Goal: Task Accomplishment & Management: Complete application form

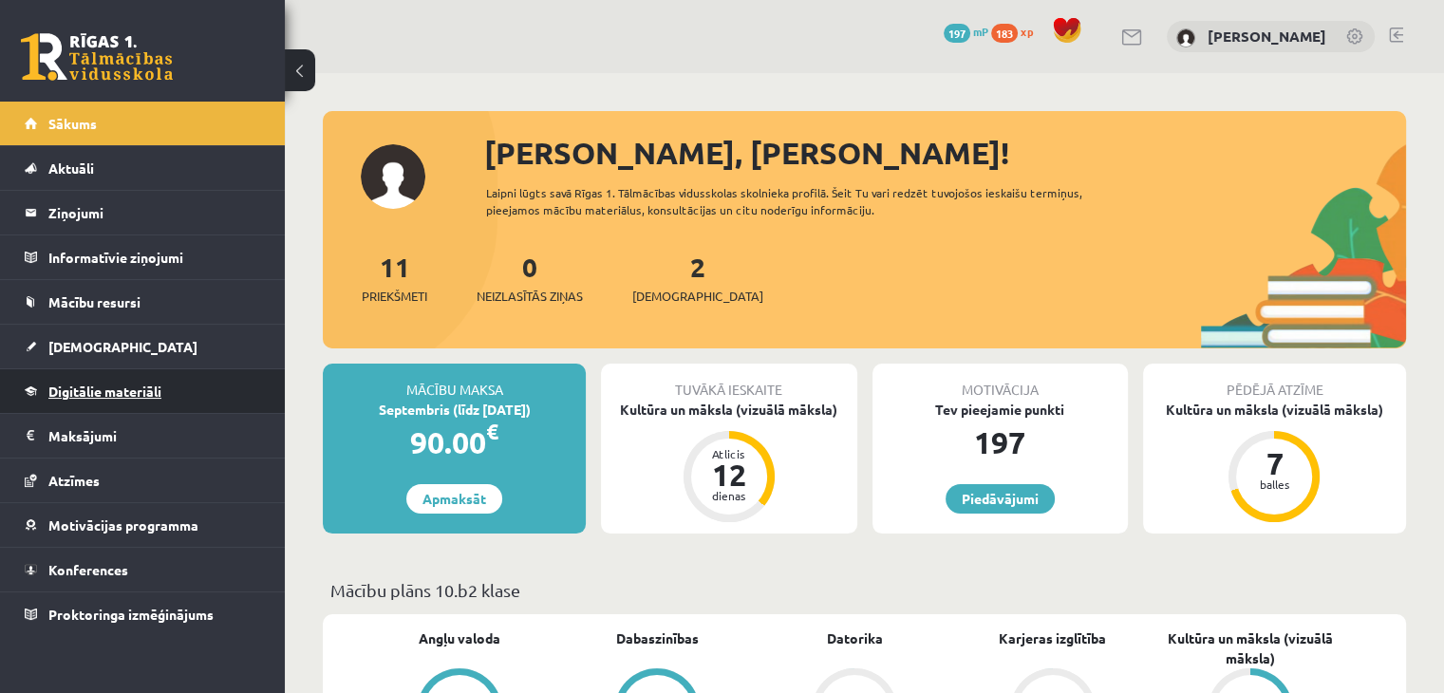
click at [182, 400] on link "Digitālie materiāli" at bounding box center [143, 391] width 236 height 44
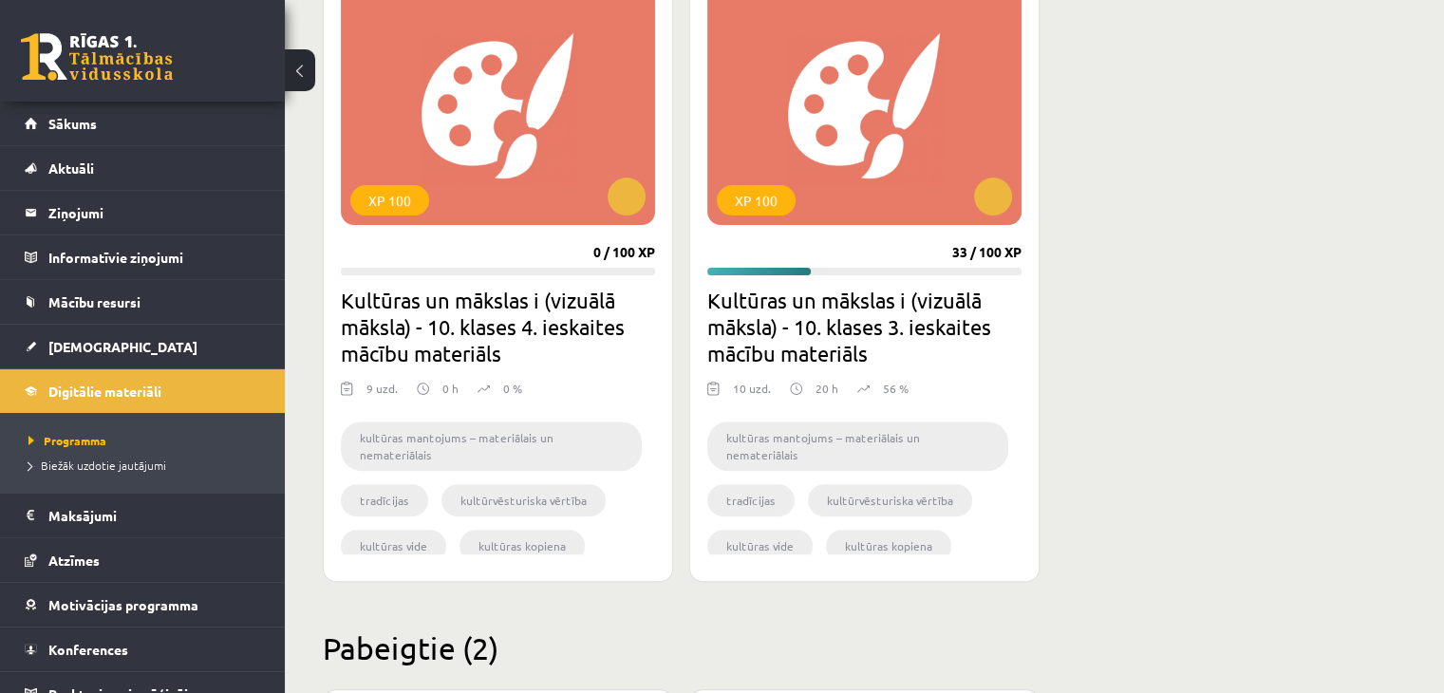
scroll to position [570, 0]
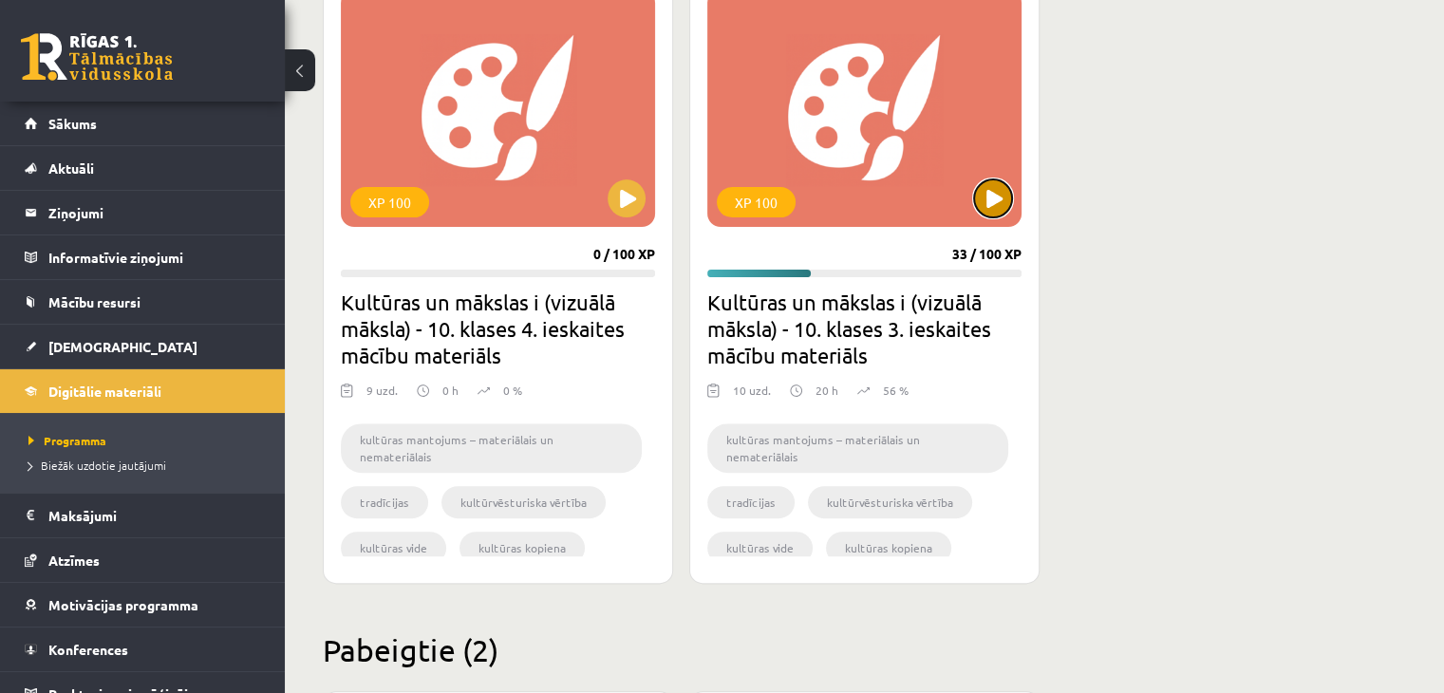
click at [984, 207] on button at bounding box center [993, 198] width 38 height 38
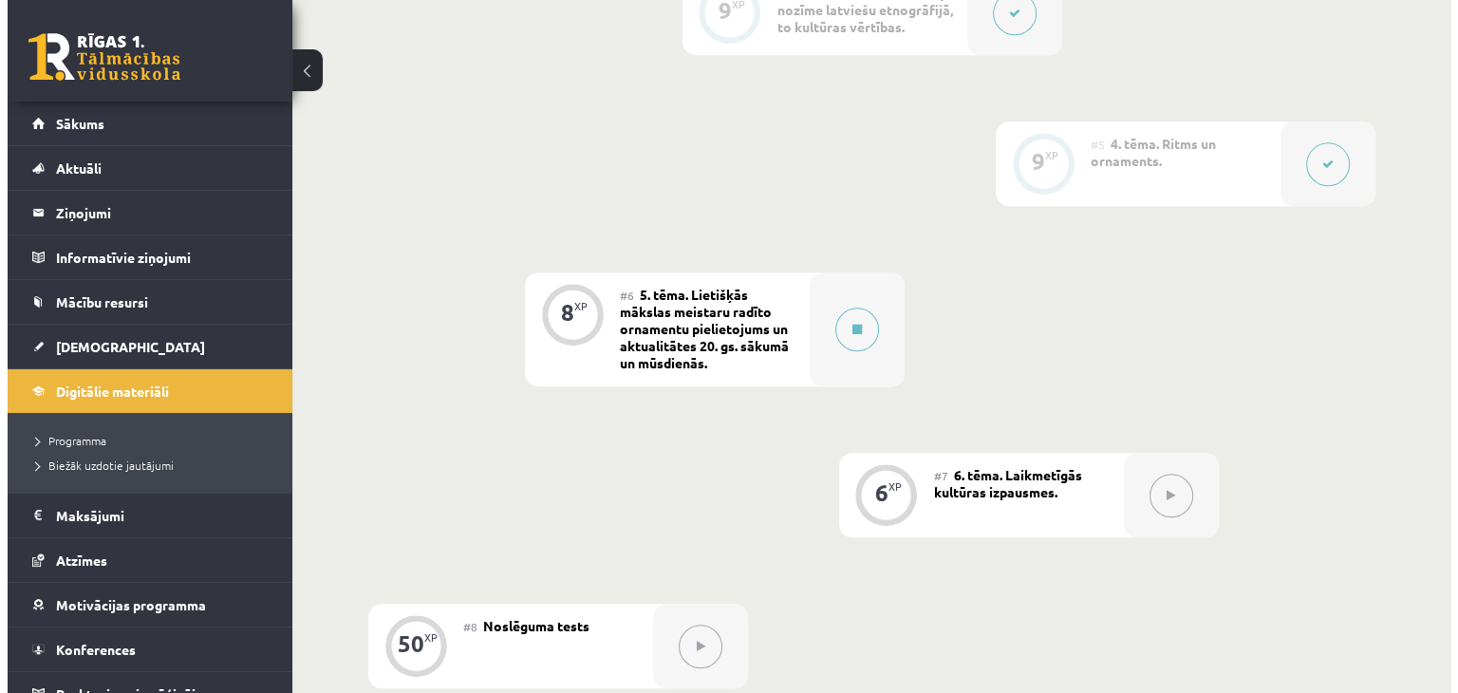
scroll to position [1157, 0]
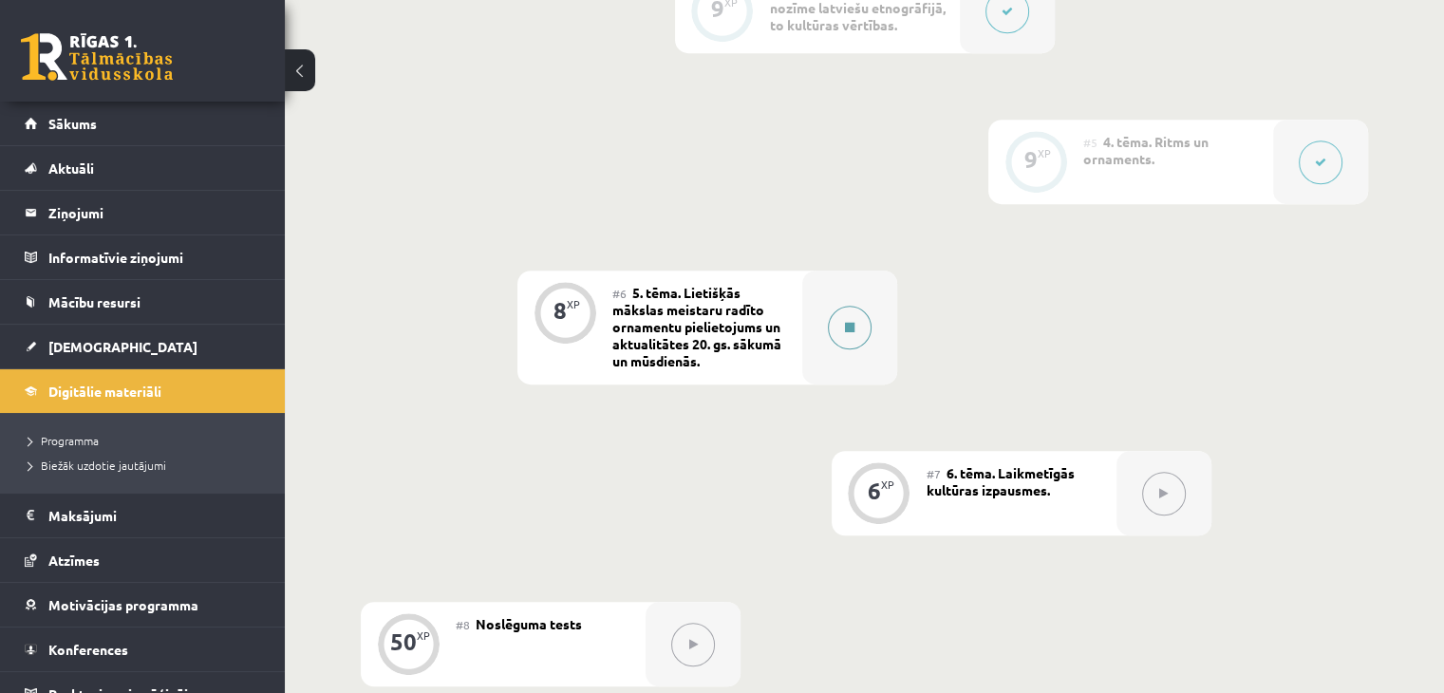
click at [851, 341] on button at bounding box center [850, 328] width 44 height 44
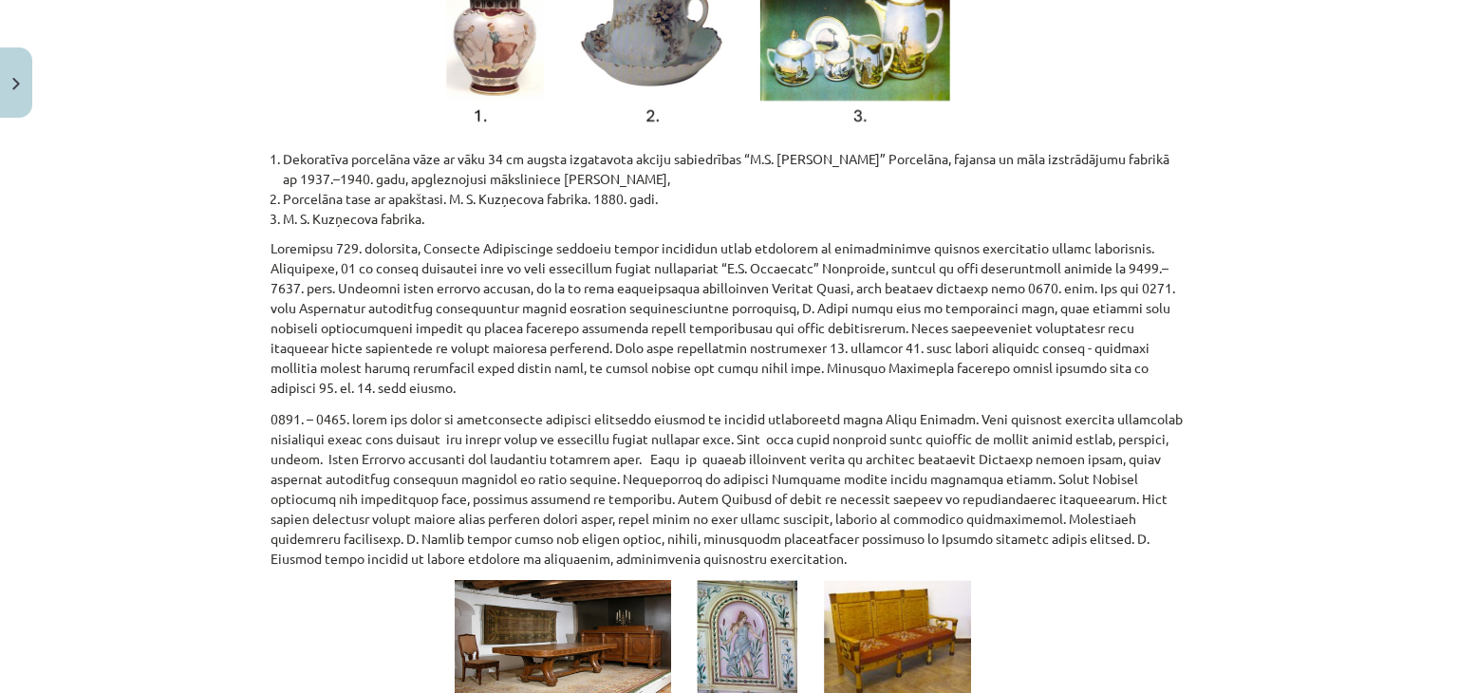
scroll to position [1245, 0]
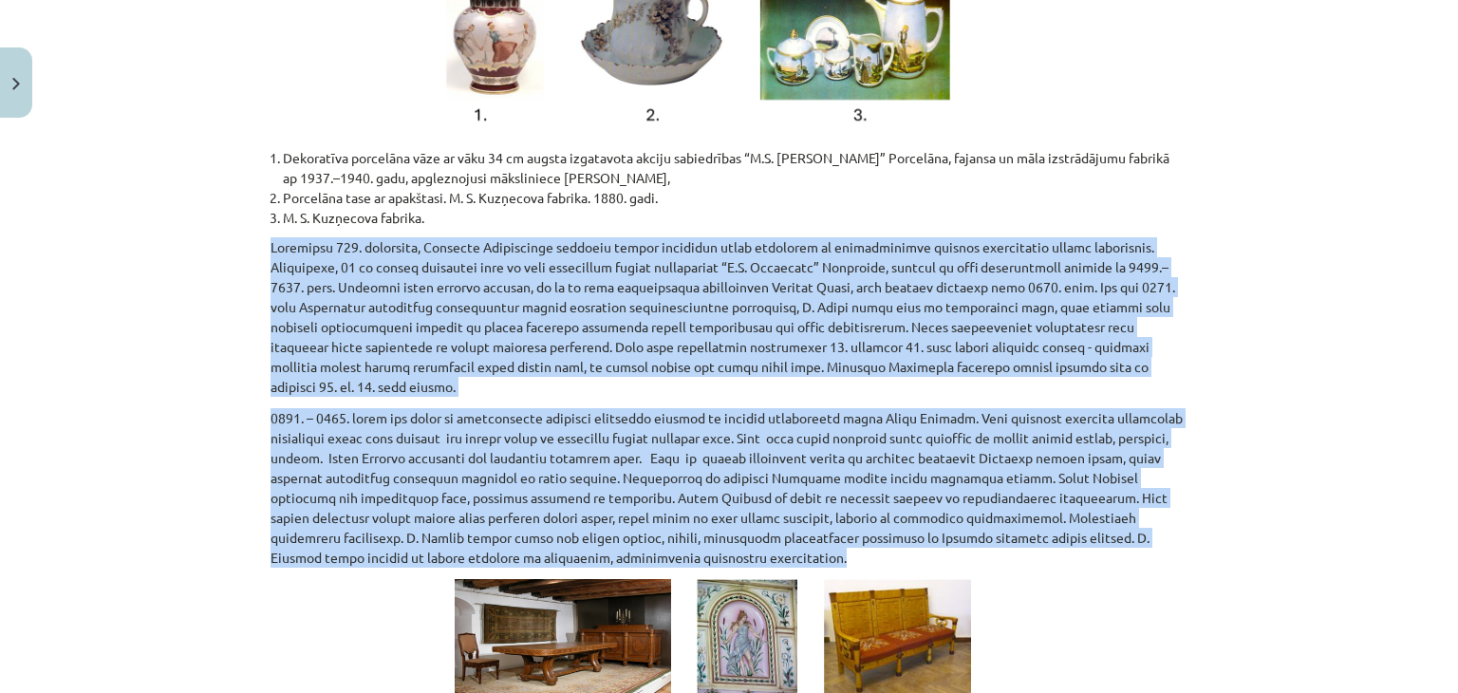
drag, startPoint x: 251, startPoint y: 240, endPoint x: 569, endPoint y: 553, distance: 445.8
click at [569, 553] on div "Mācību tēma: Kultūras un mākslas i (vizuālā māksla) - 10. klases 3. ieskaites m…" at bounding box center [729, 346] width 1458 height 693
copy div "Atzīmējot 140. gadadienu, Latvijas Nacionālais vēstures muzejs izstādīja vienu …"
click at [96, 397] on div "Mācību tēma: Kultūras un mākslas i (vizuālā māksla) - 10. klases 3. ieskaites m…" at bounding box center [729, 346] width 1458 height 693
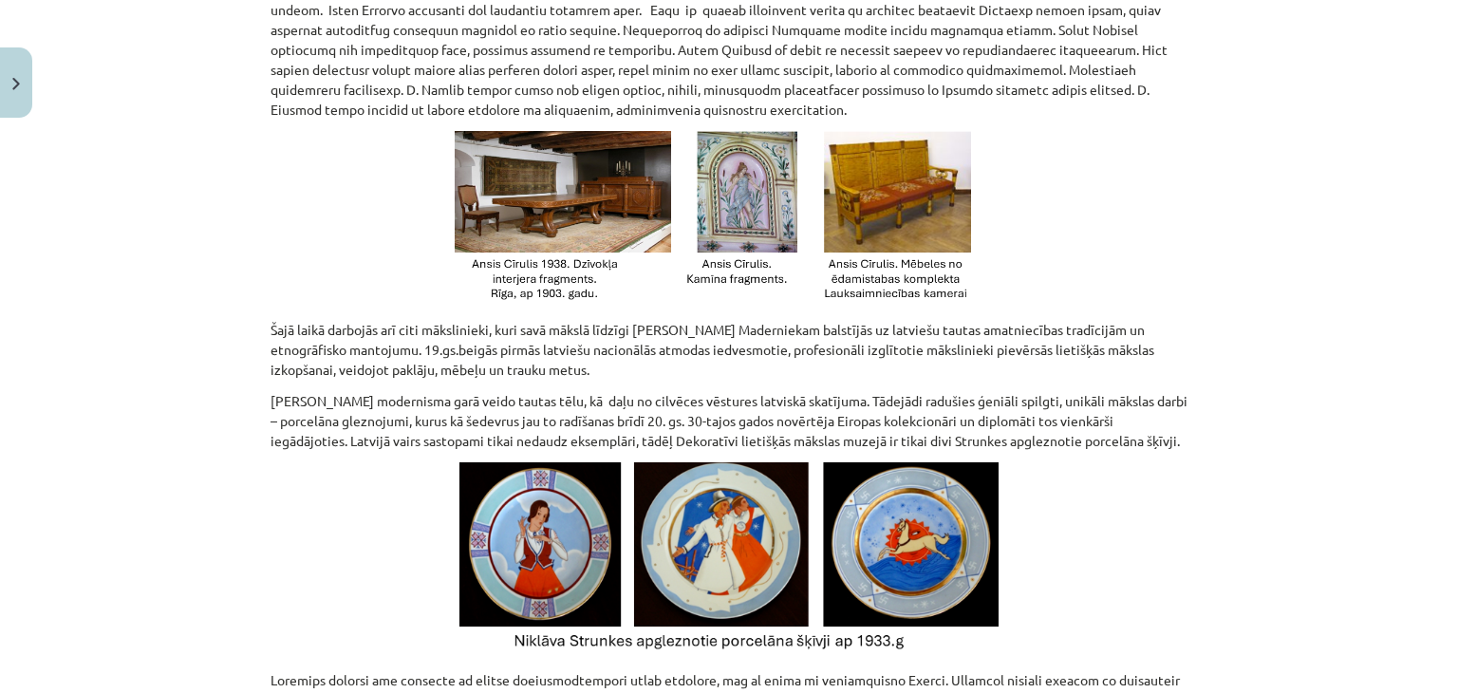
scroll to position [1690, 0]
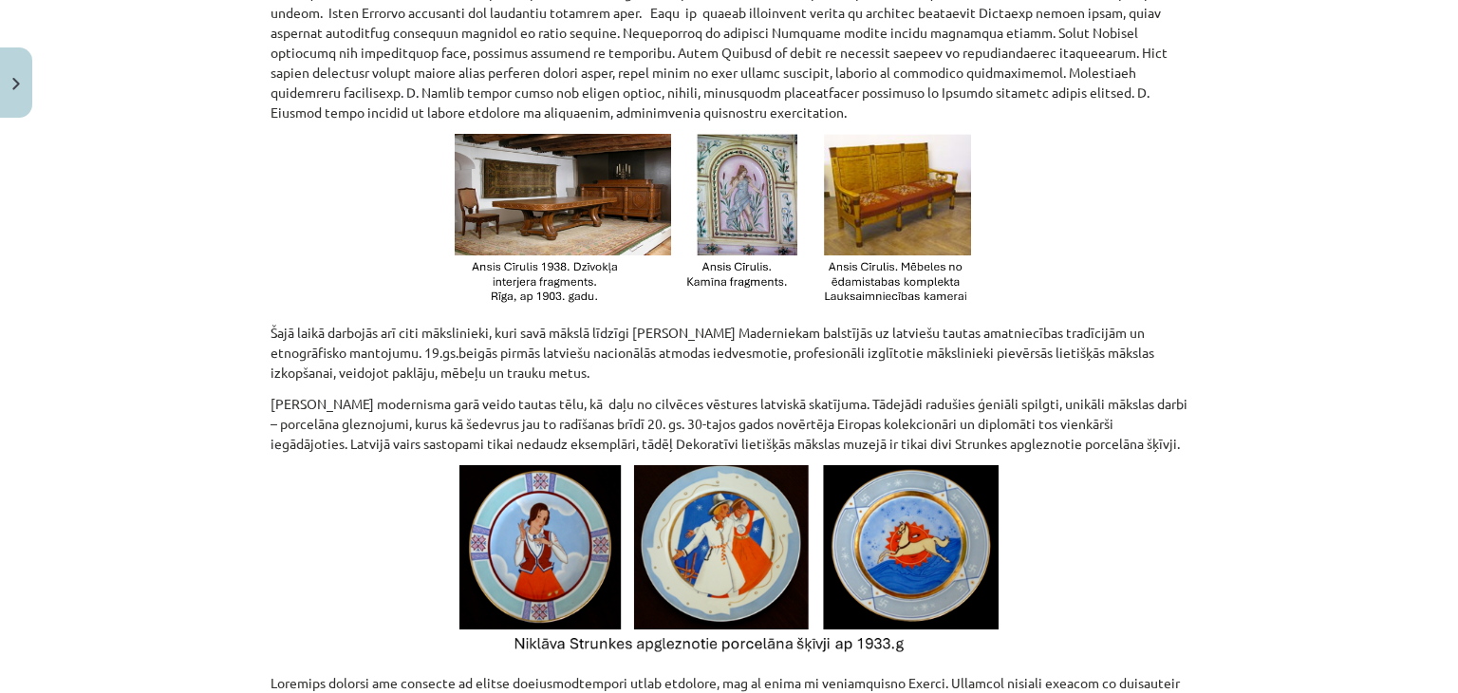
drag, startPoint x: 993, startPoint y: 411, endPoint x: 479, endPoint y: 332, distance: 520.6
click at [479, 332] on div "Mācību tēma: Kultūras un mākslas i (vizuālā māksla) - 10. klases 3. ieskaites m…" at bounding box center [729, 346] width 1458 height 693
click at [259, 328] on div "8 XP Saņemsi Sarežģīts 554 pilda Apraksts Uzdevums Palīdzība Viens no mākslinie…" at bounding box center [729, 581] width 940 height 4229
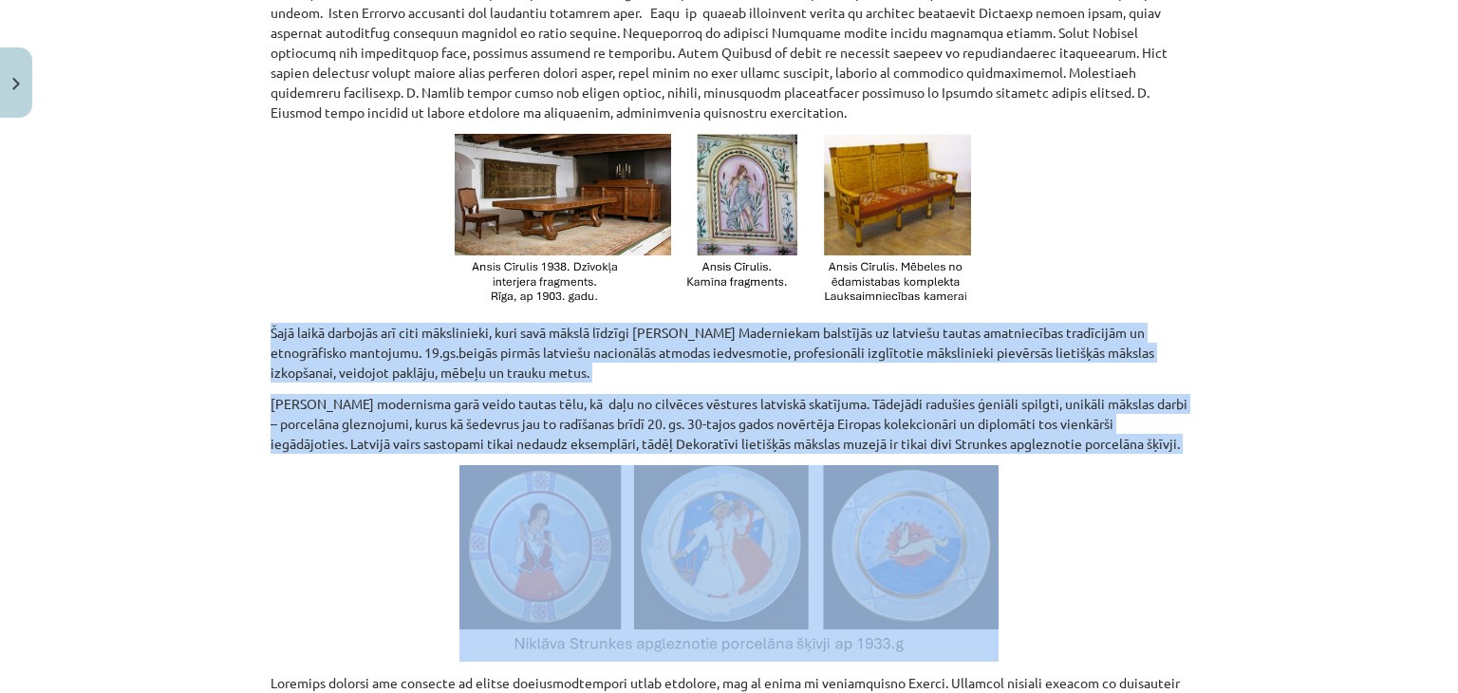
drag, startPoint x: 257, startPoint y: 328, endPoint x: 1200, endPoint y: 452, distance: 951.1
click at [1200, 452] on div "Mācību tēma: Kultūras un mākslas i (vizuālā māksla) - 10. klases 3. ieskaites m…" at bounding box center [729, 346] width 1458 height 693
copy div "Šajā laikā darbojās arī citi mākslinieki, kuri savā mākslā līdzīgi A. Cīrulim, …"
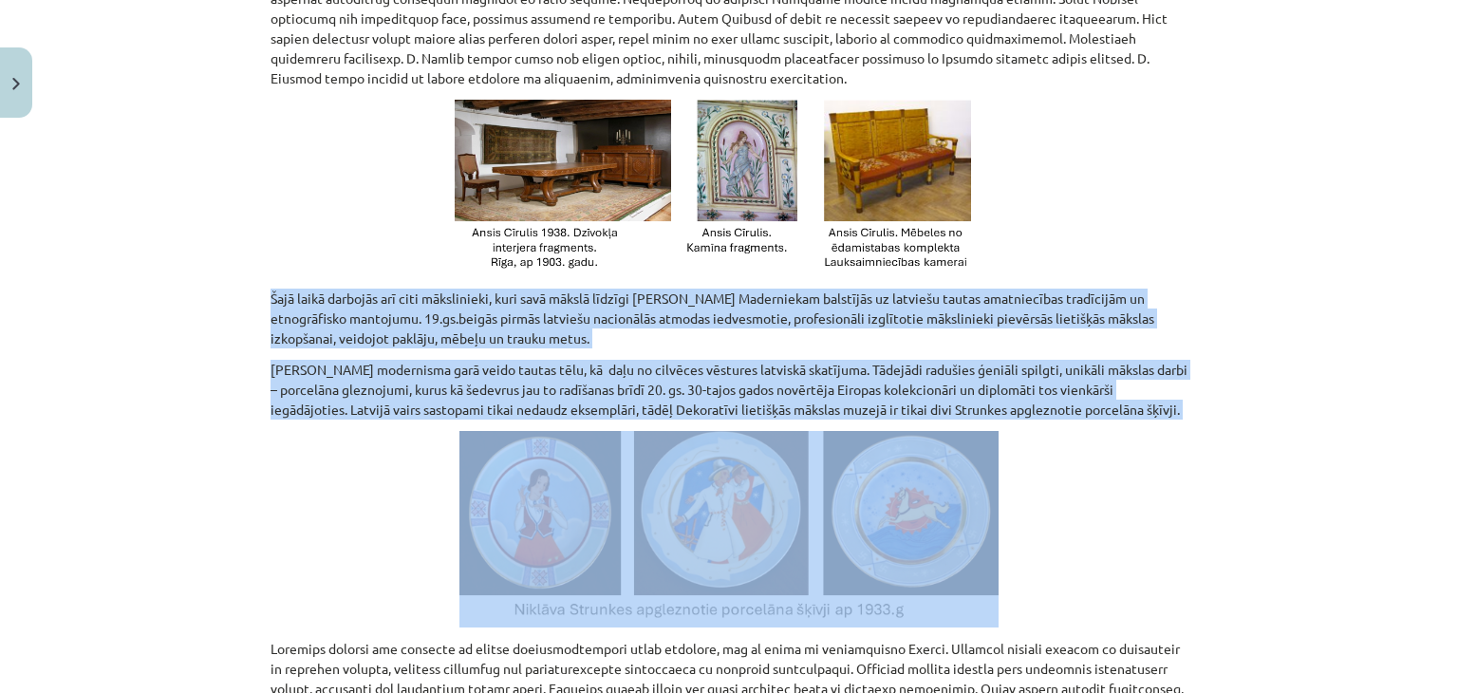
scroll to position [1726, 0]
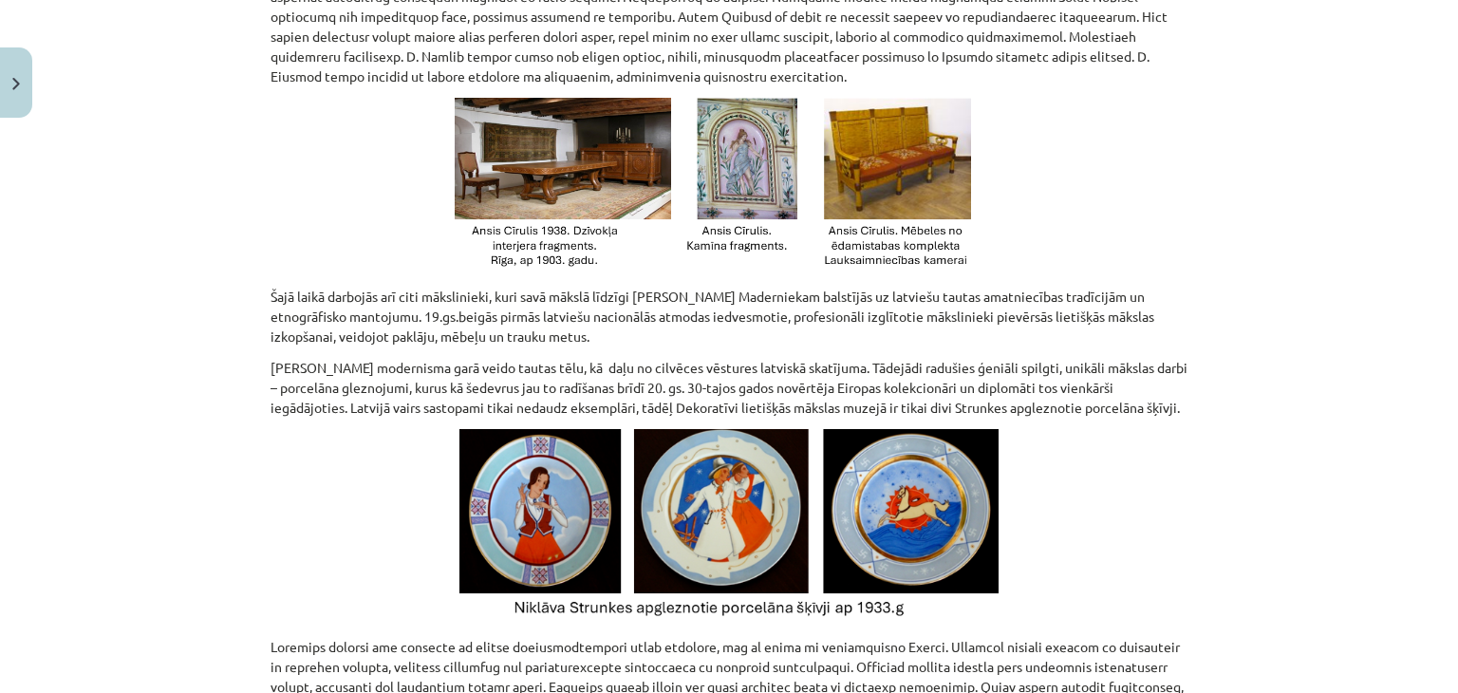
click at [1293, 243] on div "Mācību tēma: Kultūras un mākslas i (vizuālā māksla) - 10. klases 3. ieskaites m…" at bounding box center [729, 346] width 1458 height 693
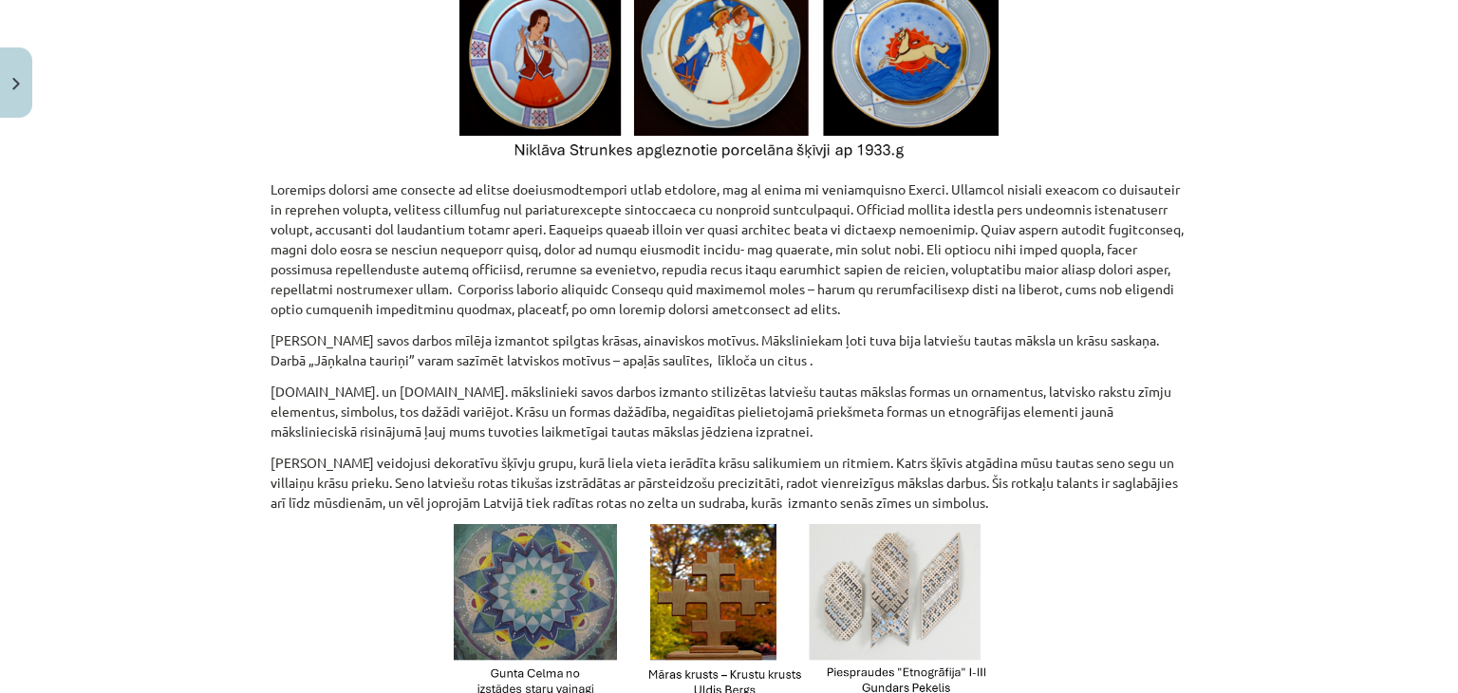
scroll to position [2182, 0]
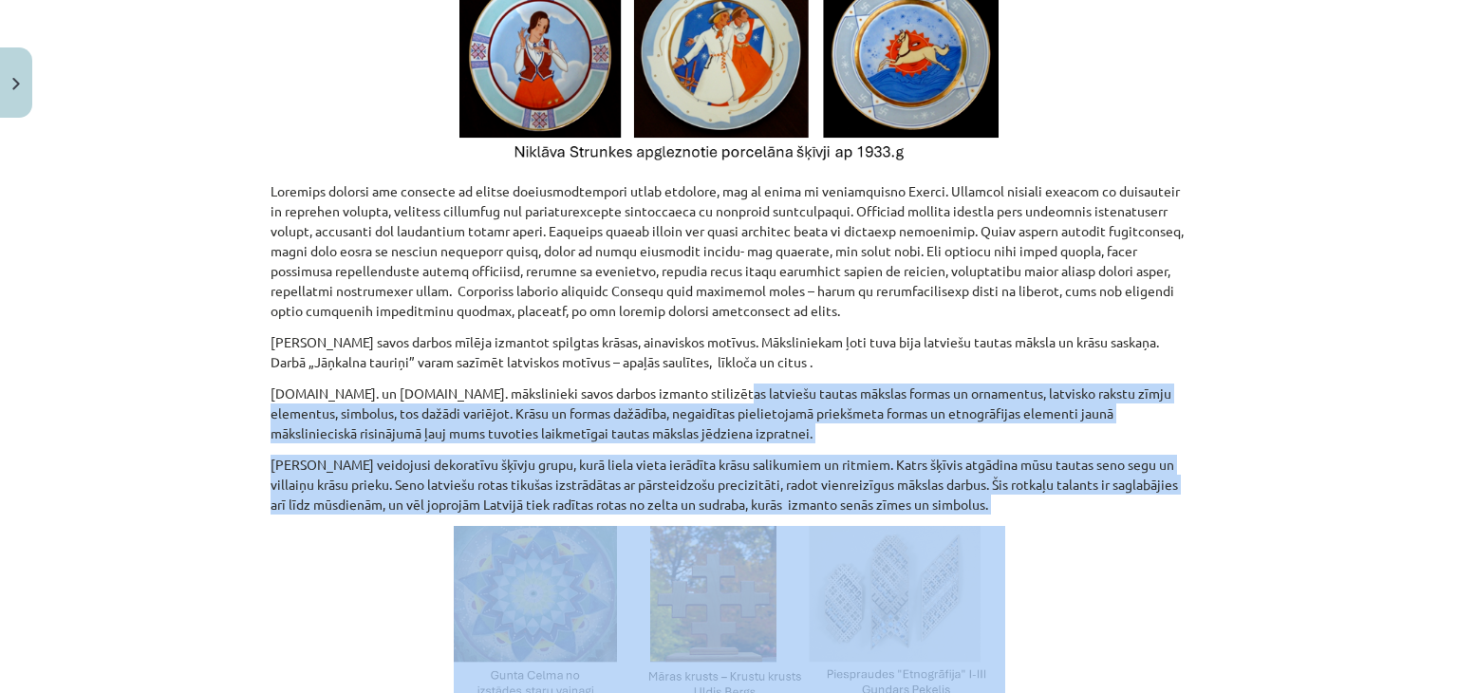
drag, startPoint x: 1002, startPoint y: 521, endPoint x: 687, endPoint y: 377, distance: 346.7
click at [687, 377] on div "Viens no māksliniekiem, kurš veica latviešu tautas mākslas pētījumus bija Jūlij…" at bounding box center [729, 109] width 917 height 3843
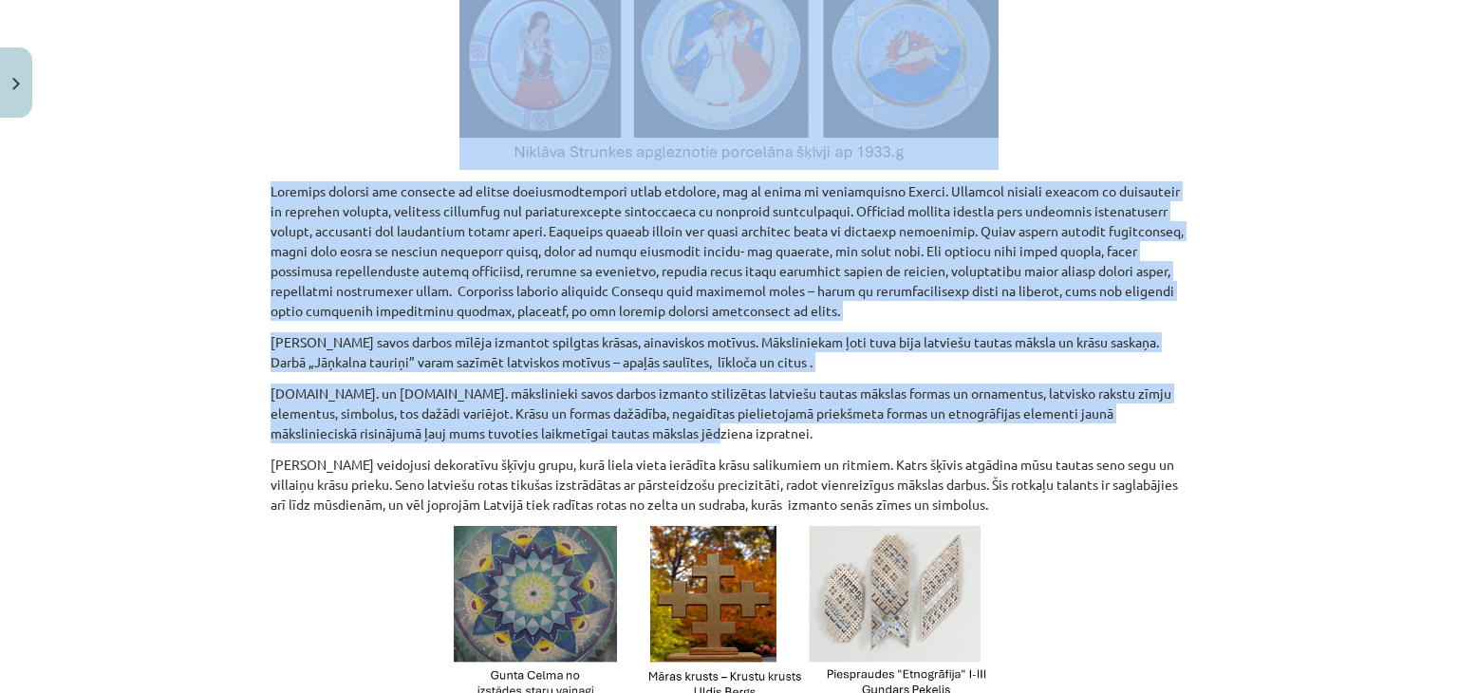
drag, startPoint x: 235, startPoint y: 162, endPoint x: 950, endPoint y: 429, distance: 762.3
click at [950, 429] on div "Mācību tēma: Kultūras un mākslas i (vizuālā māksla) - 10. klases 3. ieskaites m…" at bounding box center [729, 346] width 1458 height 693
click at [132, 222] on div "Mācību tēma: Kultūras un mākslas i (vizuālā māksla) - 10. klases 3. ieskaites m…" at bounding box center [729, 346] width 1458 height 693
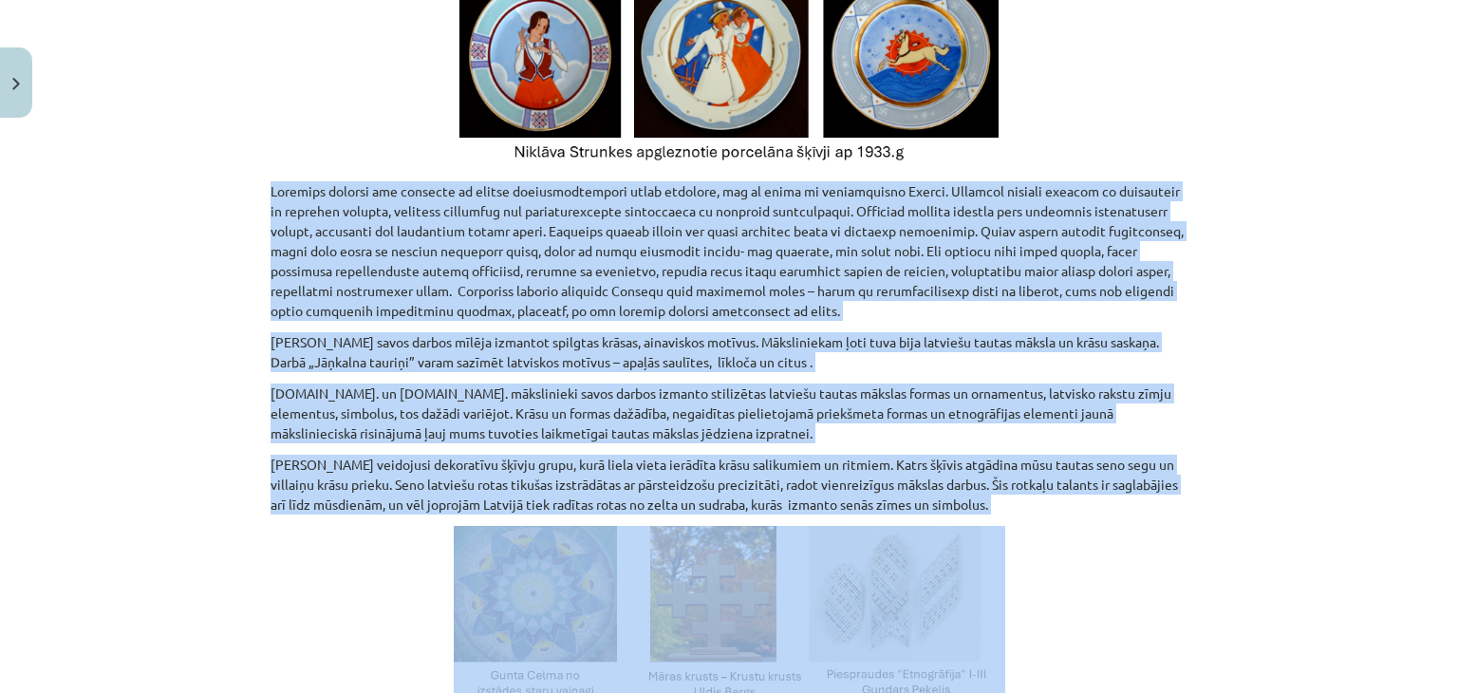
drag, startPoint x: 264, startPoint y: 179, endPoint x: 1048, endPoint y: 516, distance: 853.3
click at [1048, 516] on div "Viens no māksliniekiem, kurš veica latviešu tautas mākslas pētījumus bija Jūlij…" at bounding box center [729, 109] width 917 height 3843
copy div "Latvieši sevišķi var lepoties ar saviem daudzveidīgajiem cimdu rakstiem, kas ir…"
click at [182, 295] on div "Mācību tēma: Kultūras un mākslas i (vizuālā māksla) - 10. klases 3. ieskaites m…" at bounding box center [729, 346] width 1458 height 693
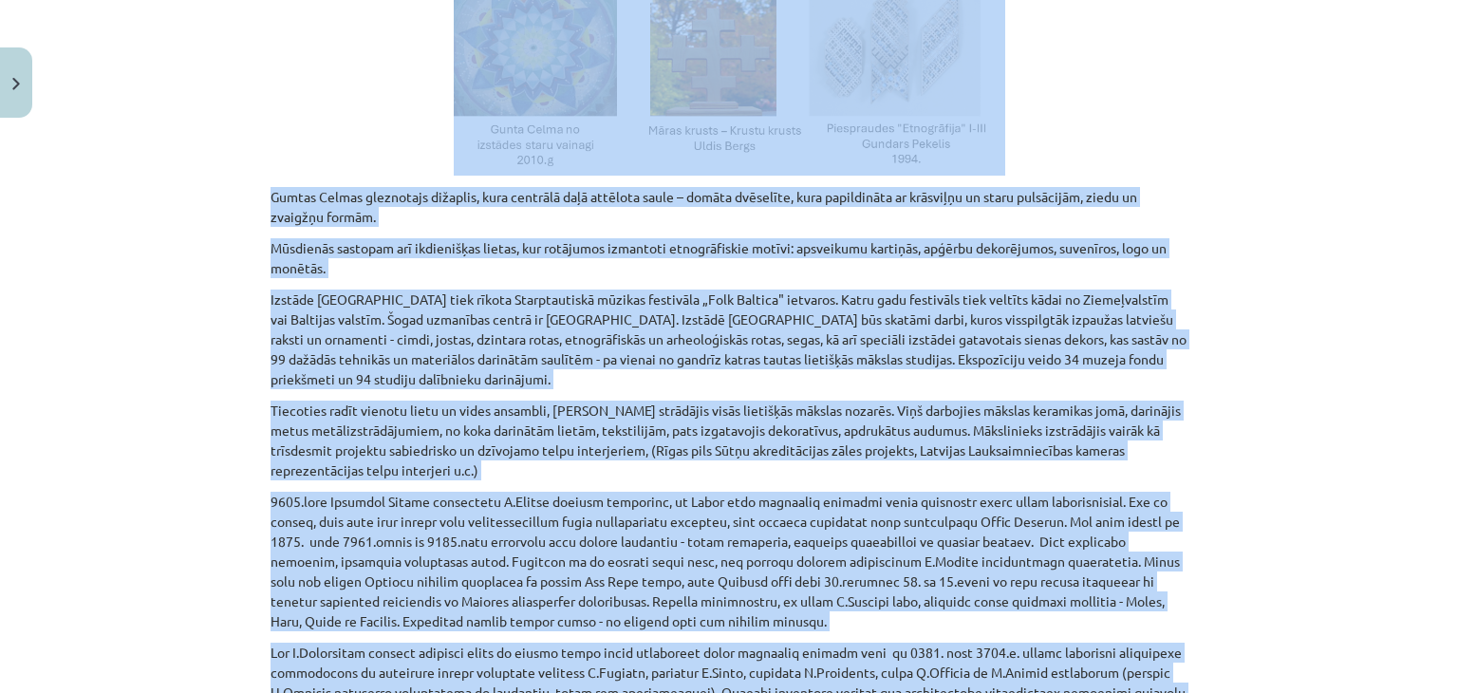
scroll to position [3179, 0]
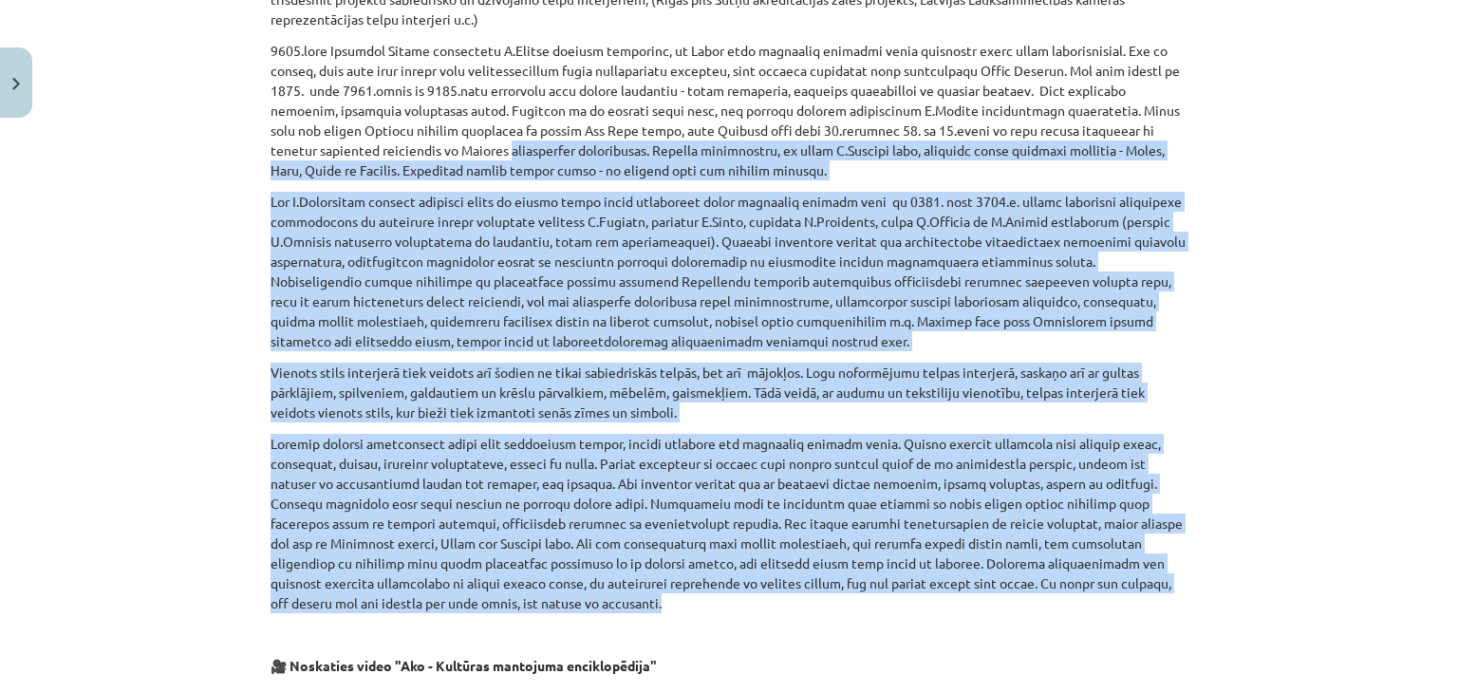
drag, startPoint x: 562, startPoint y: 403, endPoint x: 197, endPoint y: 141, distance: 449.8
click at [197, 141] on div "Mācību tēma: Kultūras un mākslas i (vizuālā māksla) - 10. klases 3. ieskaites m…" at bounding box center [729, 346] width 1458 height 693
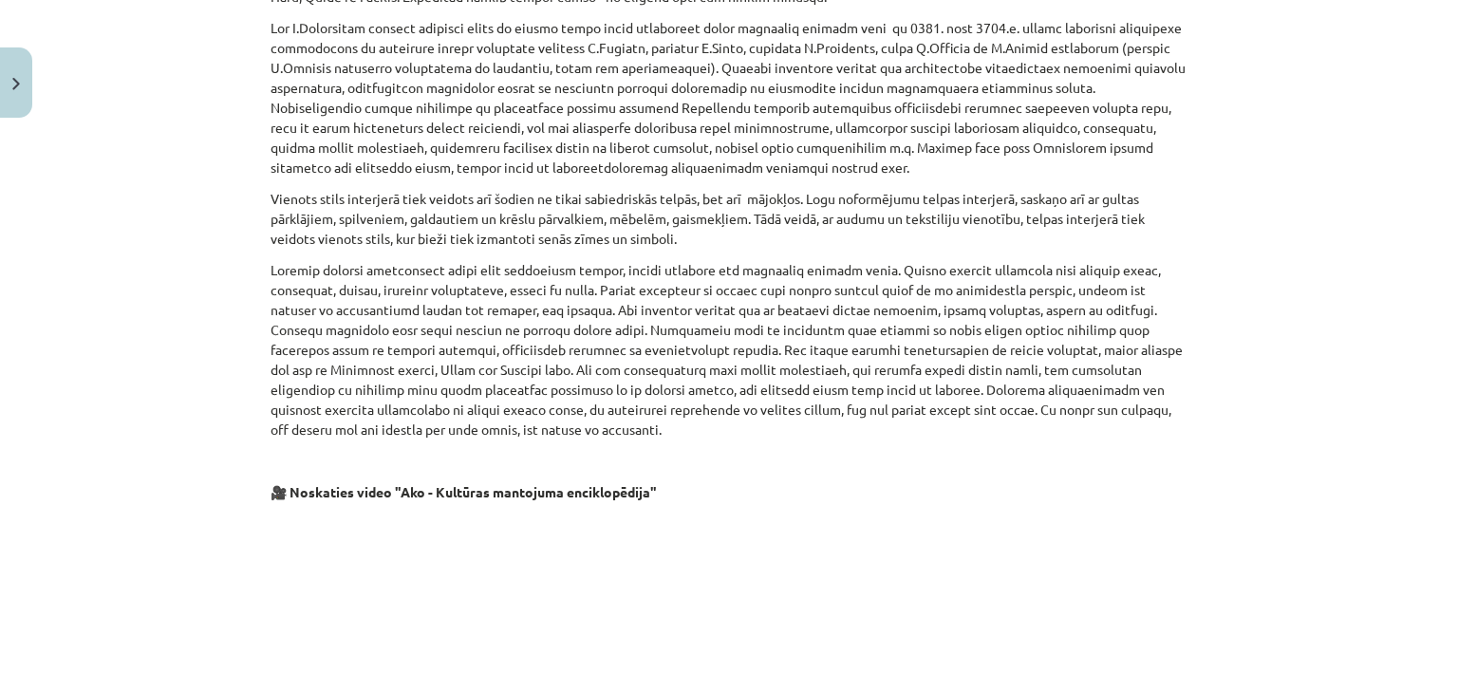
scroll to position [3741, 0]
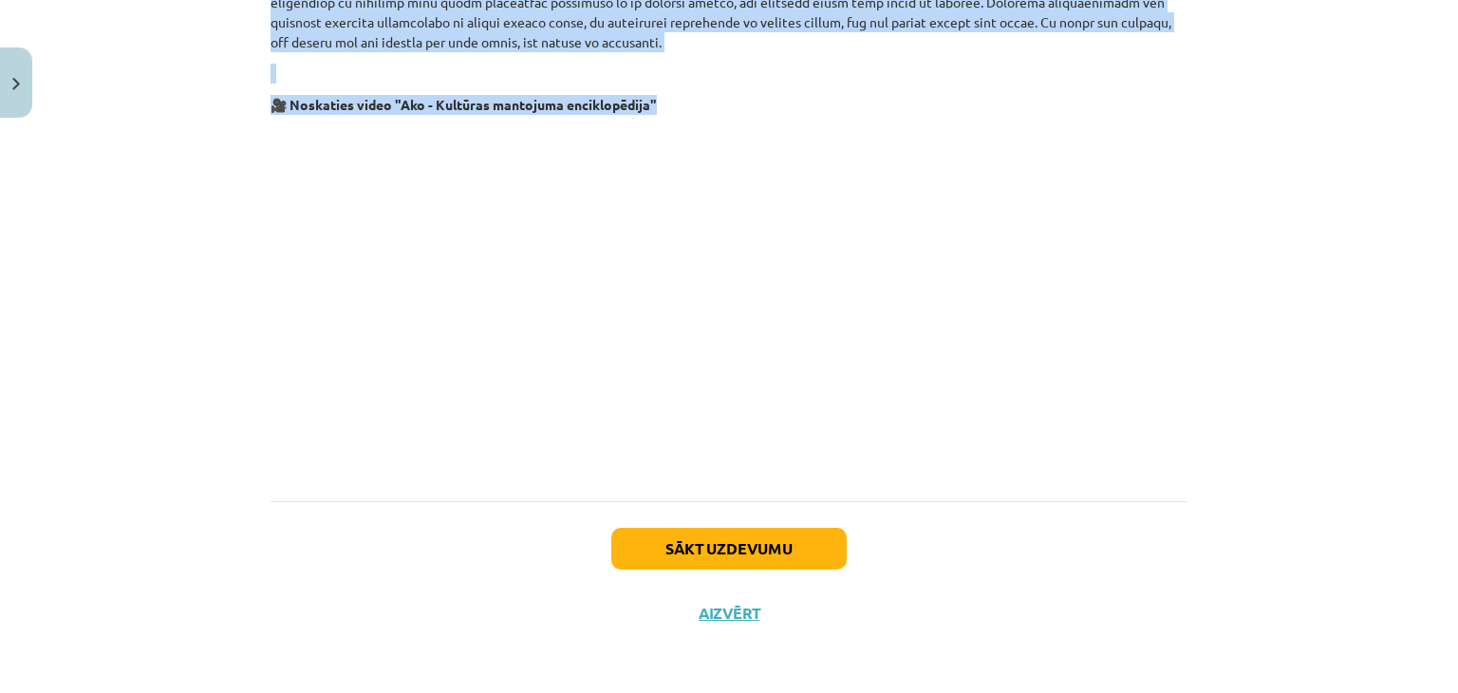
drag, startPoint x: 250, startPoint y: 198, endPoint x: 588, endPoint y: 123, distance: 346.3
click at [588, 123] on div "Mācību tēma: Kultūras un mākslas i (vizuālā māksla) - 10. klases 3. ieskaites m…" at bounding box center [729, 346] width 1458 height 693
click at [585, 73] on p at bounding box center [729, 74] width 917 height 20
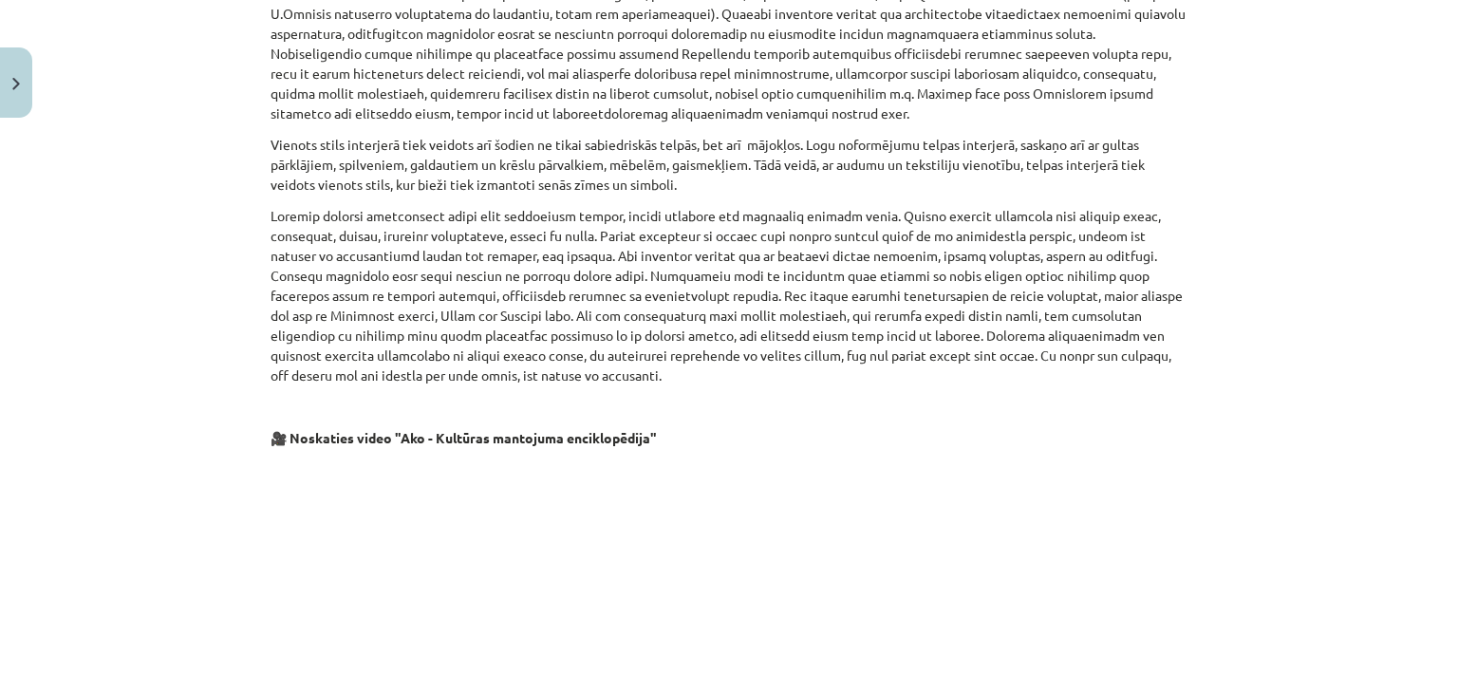
scroll to position [3234, 0]
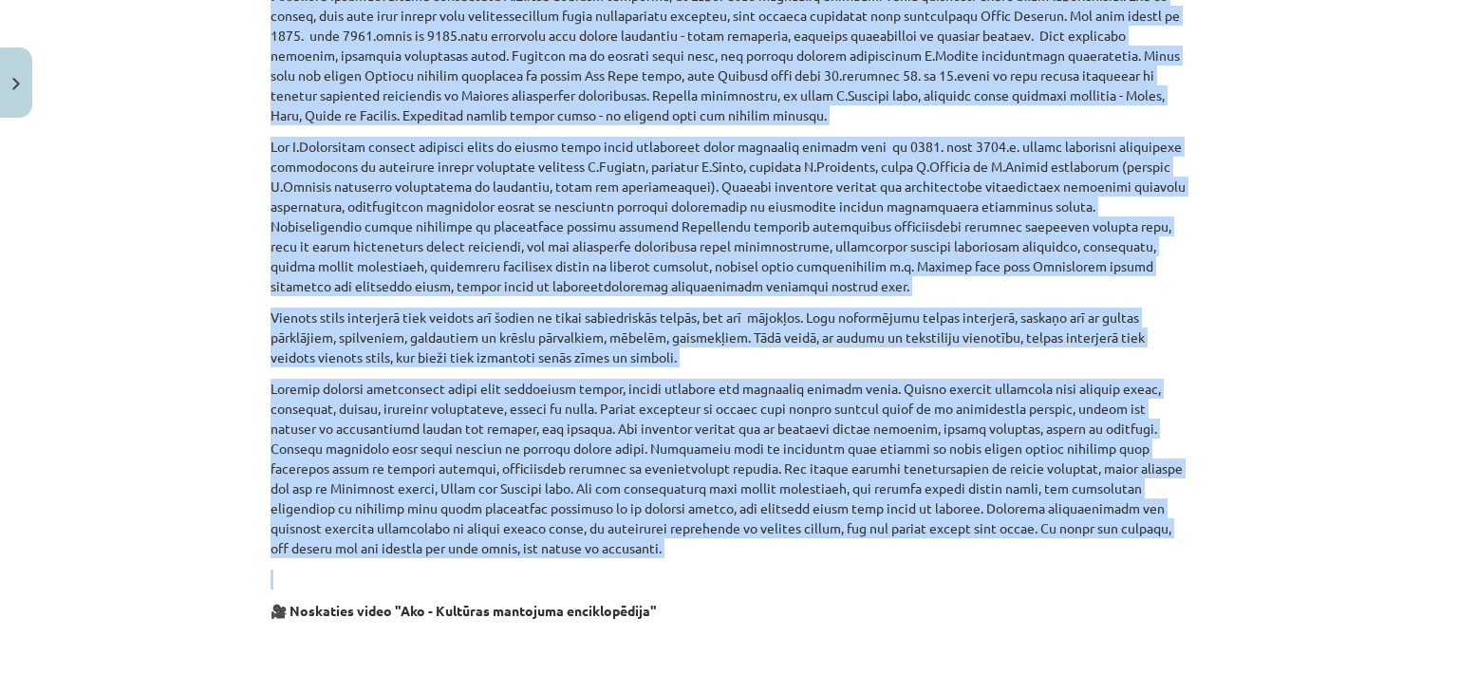
drag, startPoint x: 252, startPoint y: 202, endPoint x: 654, endPoint y: 559, distance: 538.1
copy div "Gumtas Celmas gleznotajs dižaplis, kura centrālā daļā attēlota saule – domāta d…"
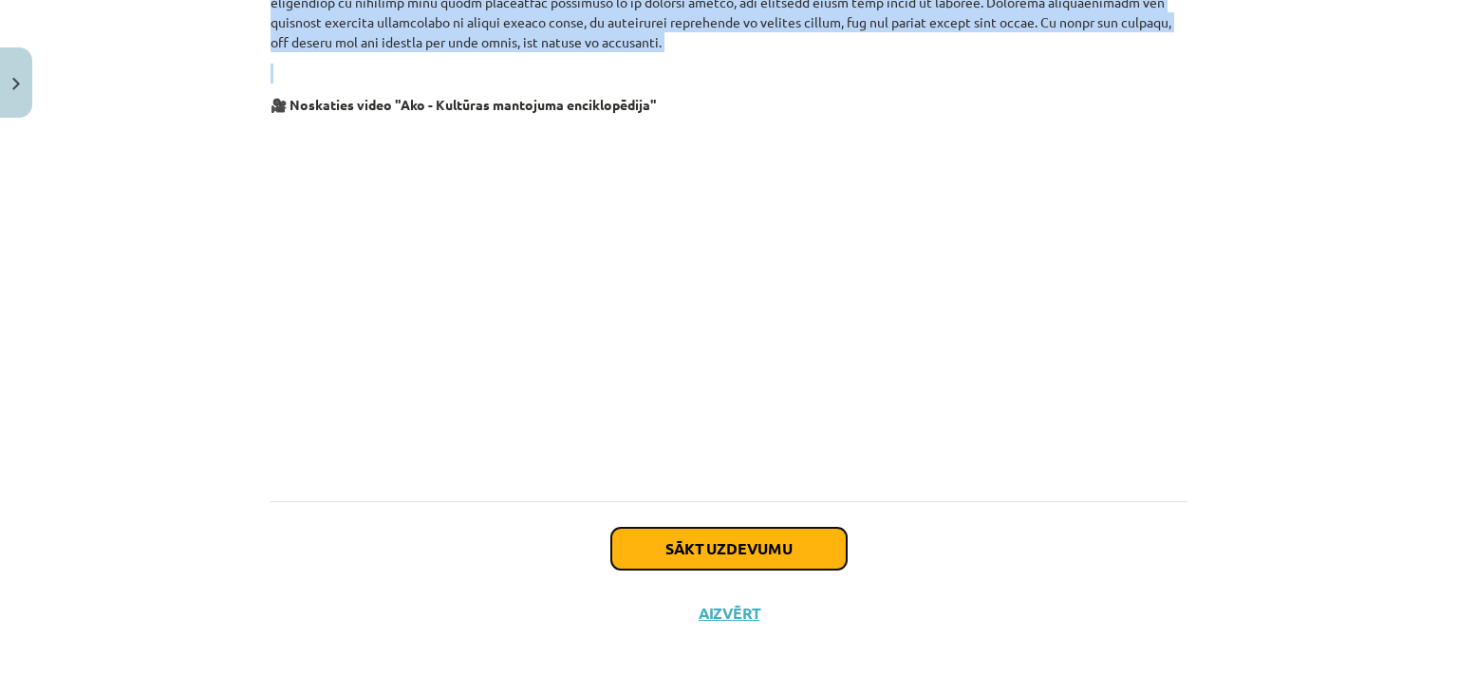
click at [752, 548] on button "Sākt uzdevumu" at bounding box center [728, 549] width 235 height 42
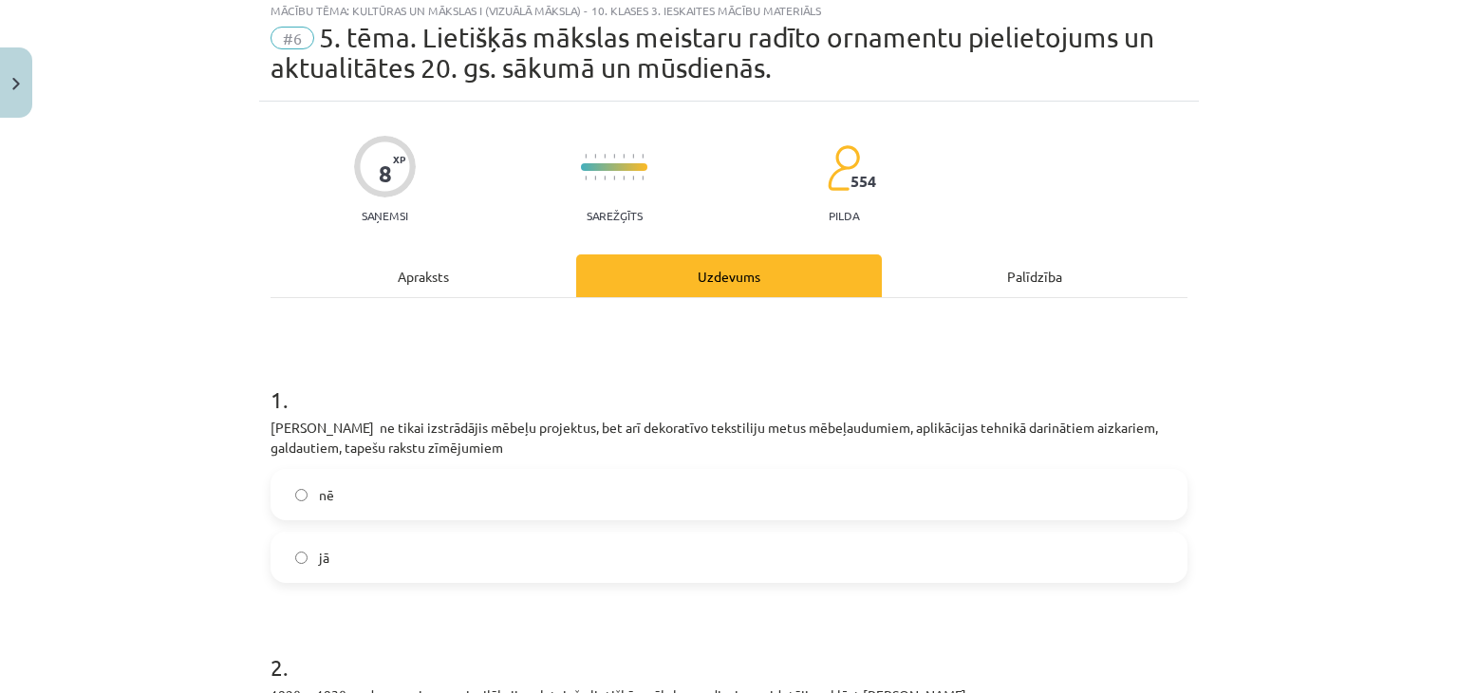
scroll to position [47, 0]
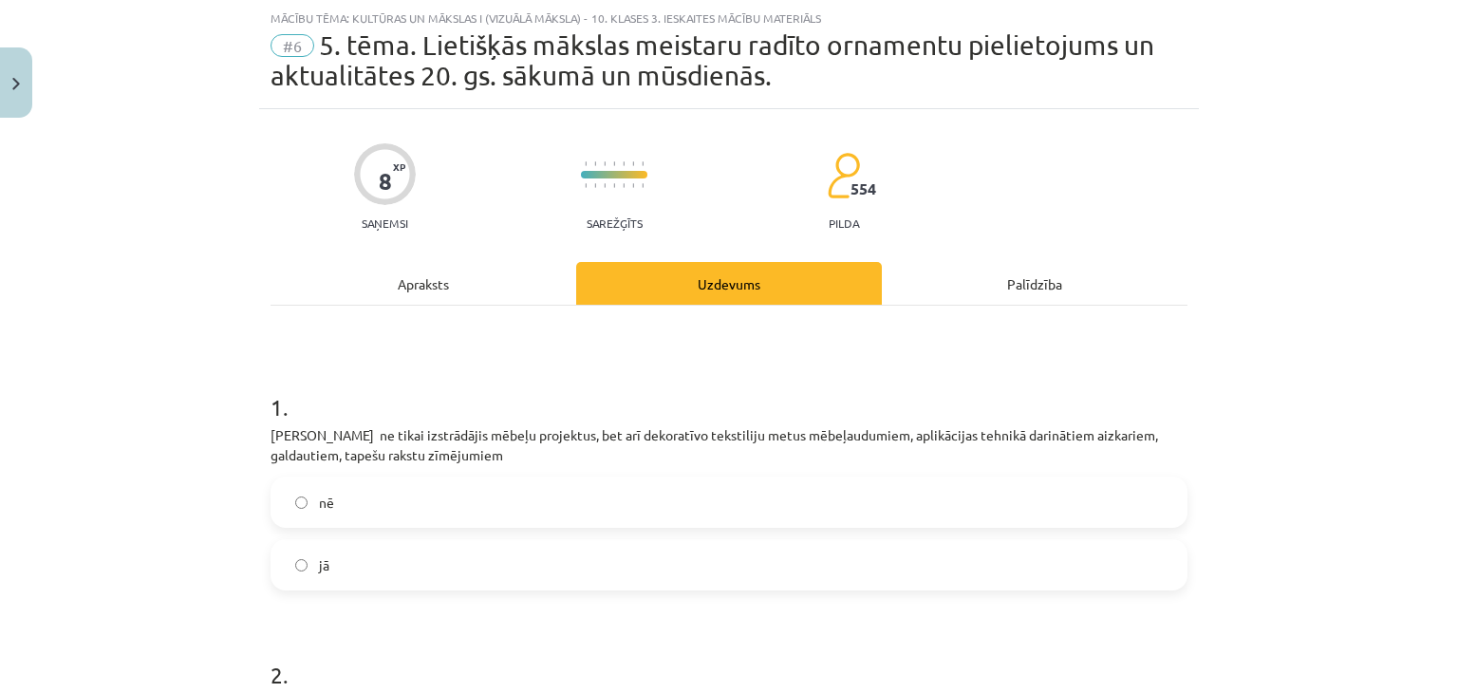
click at [572, 491] on label "nē" at bounding box center [729, 502] width 913 height 47
click at [415, 583] on label "jā" at bounding box center [729, 564] width 913 height 47
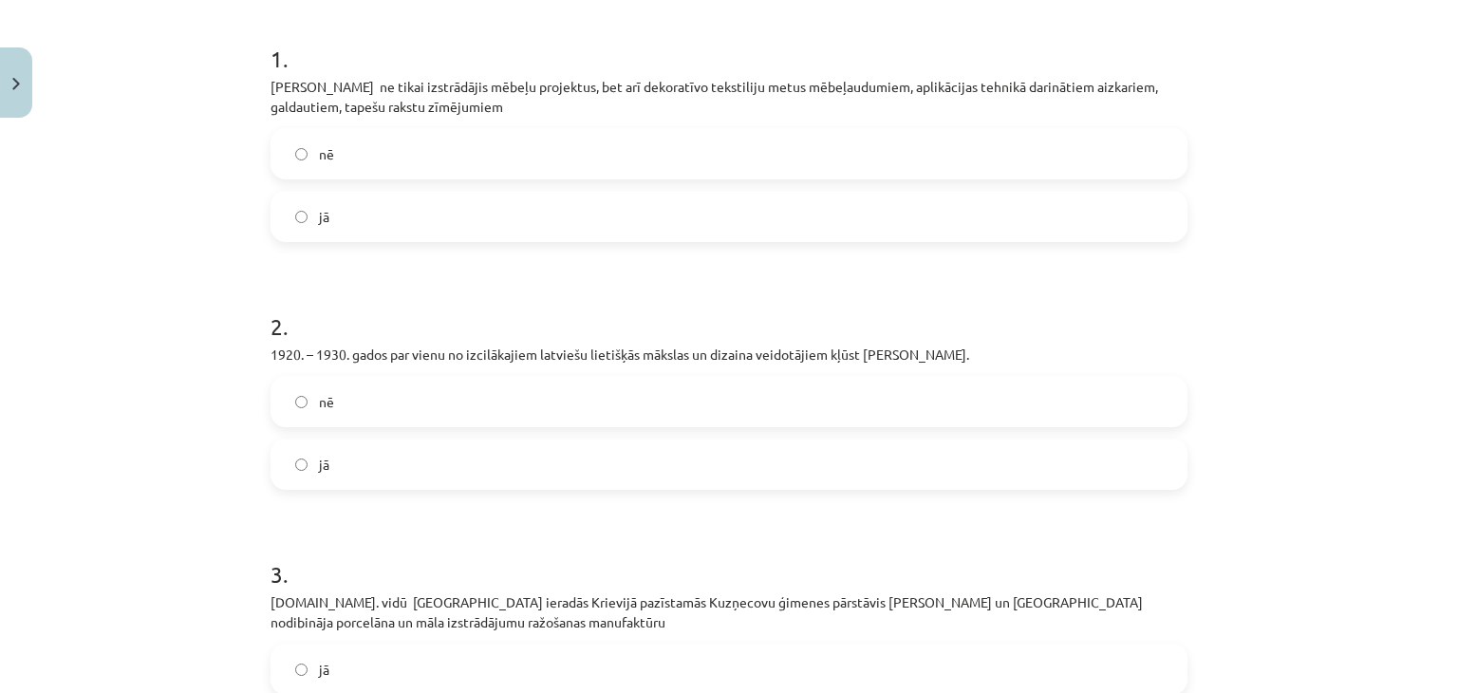
scroll to position [422, 0]
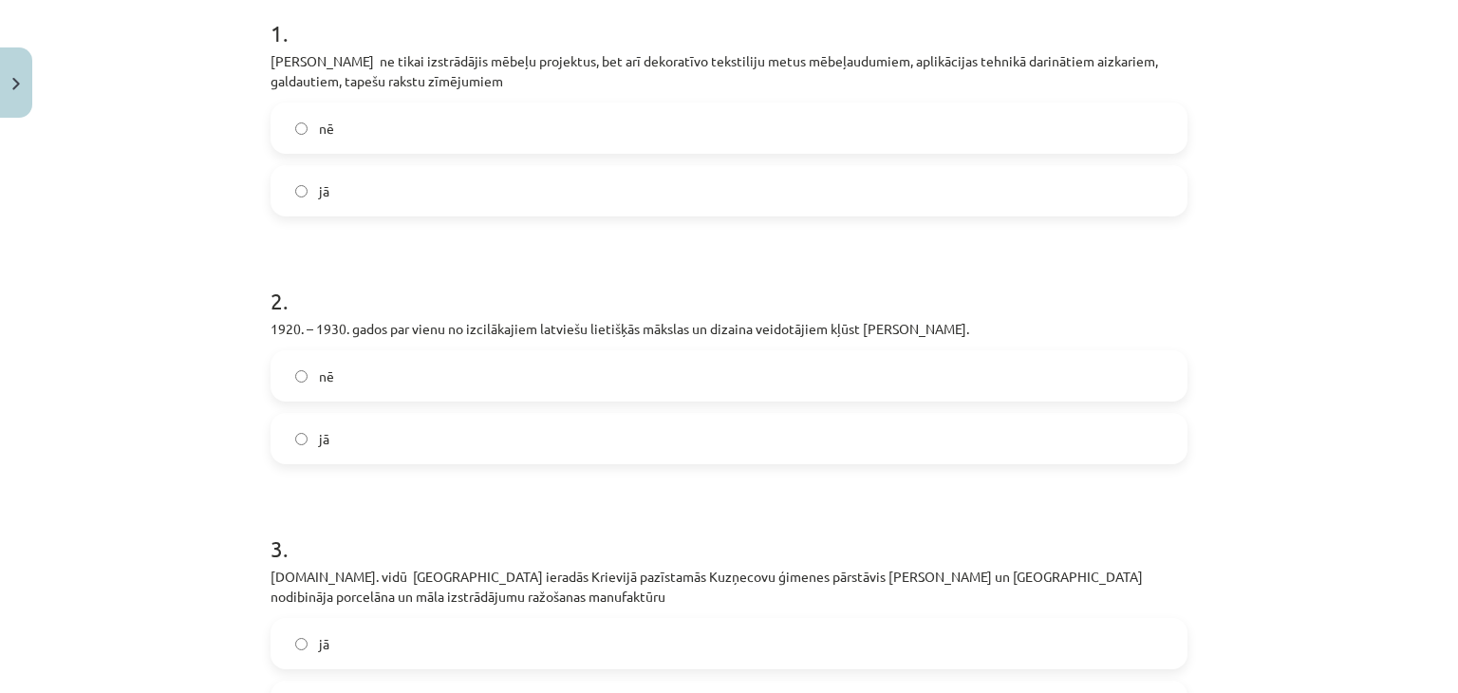
click at [358, 431] on label "jā" at bounding box center [729, 438] width 913 height 47
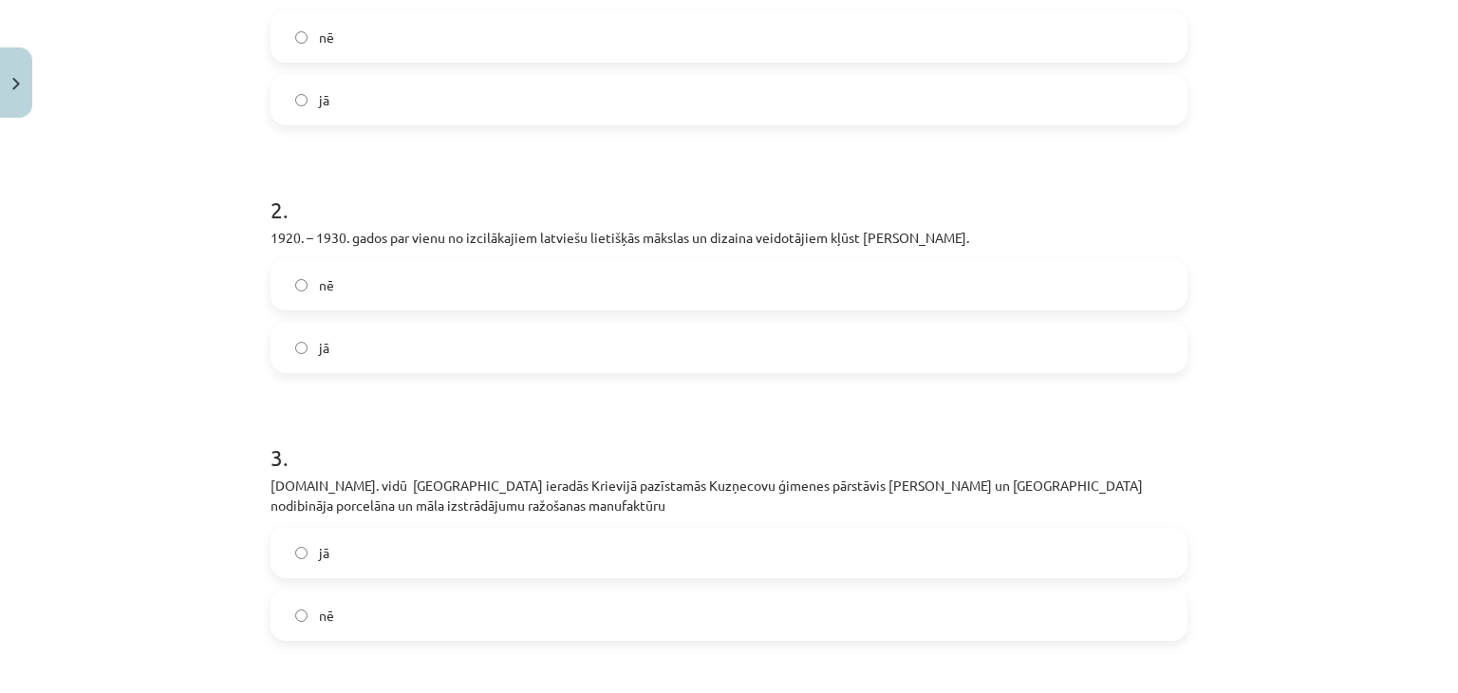
scroll to position [748, 0]
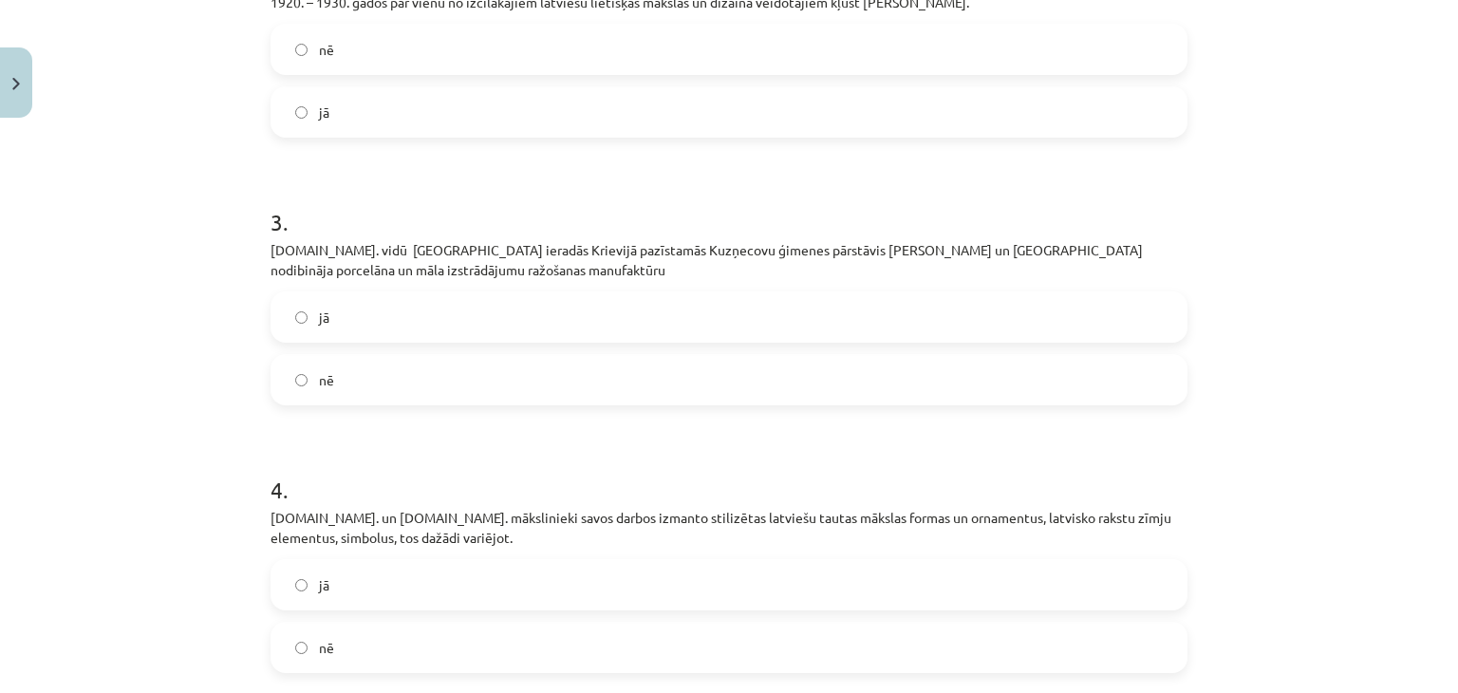
click at [384, 313] on label "jā" at bounding box center [729, 316] width 913 height 47
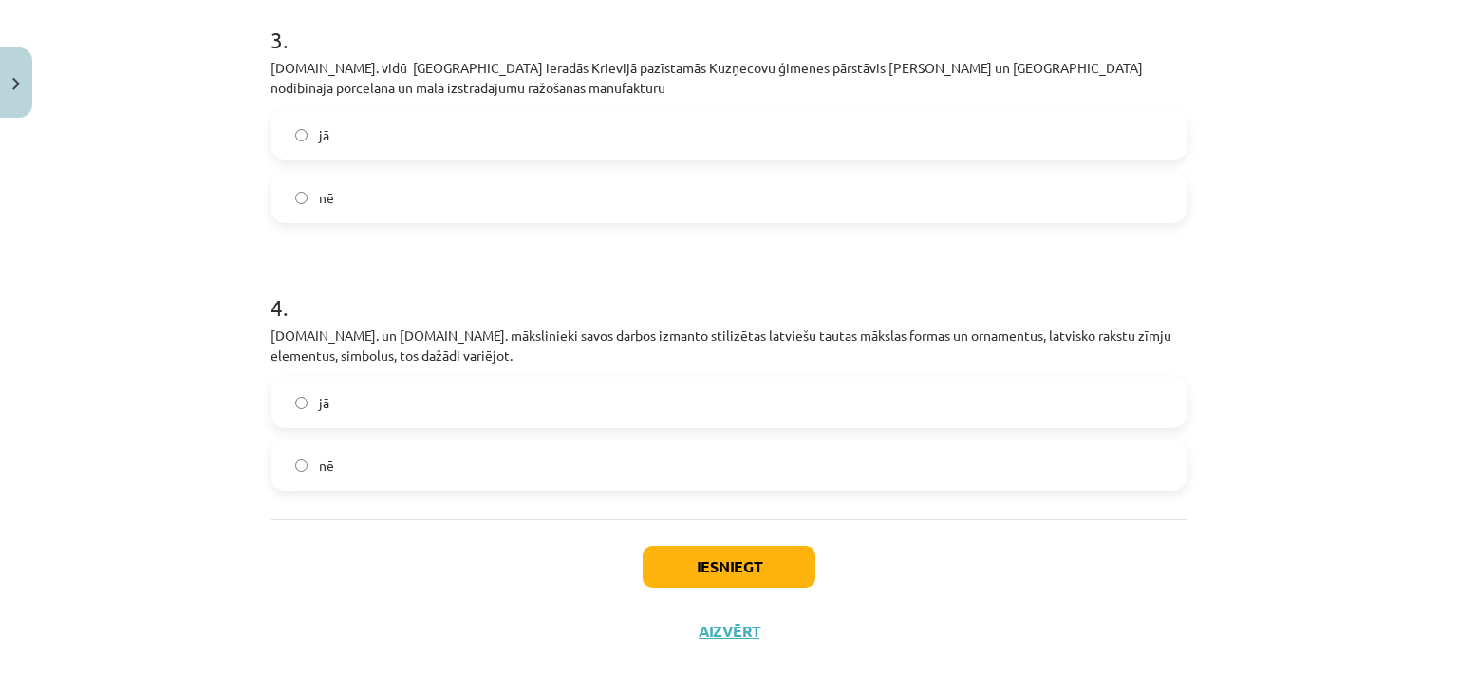
click at [303, 464] on label "nē" at bounding box center [729, 465] width 913 height 47
click at [714, 565] on button "Iesniegt" at bounding box center [729, 567] width 173 height 42
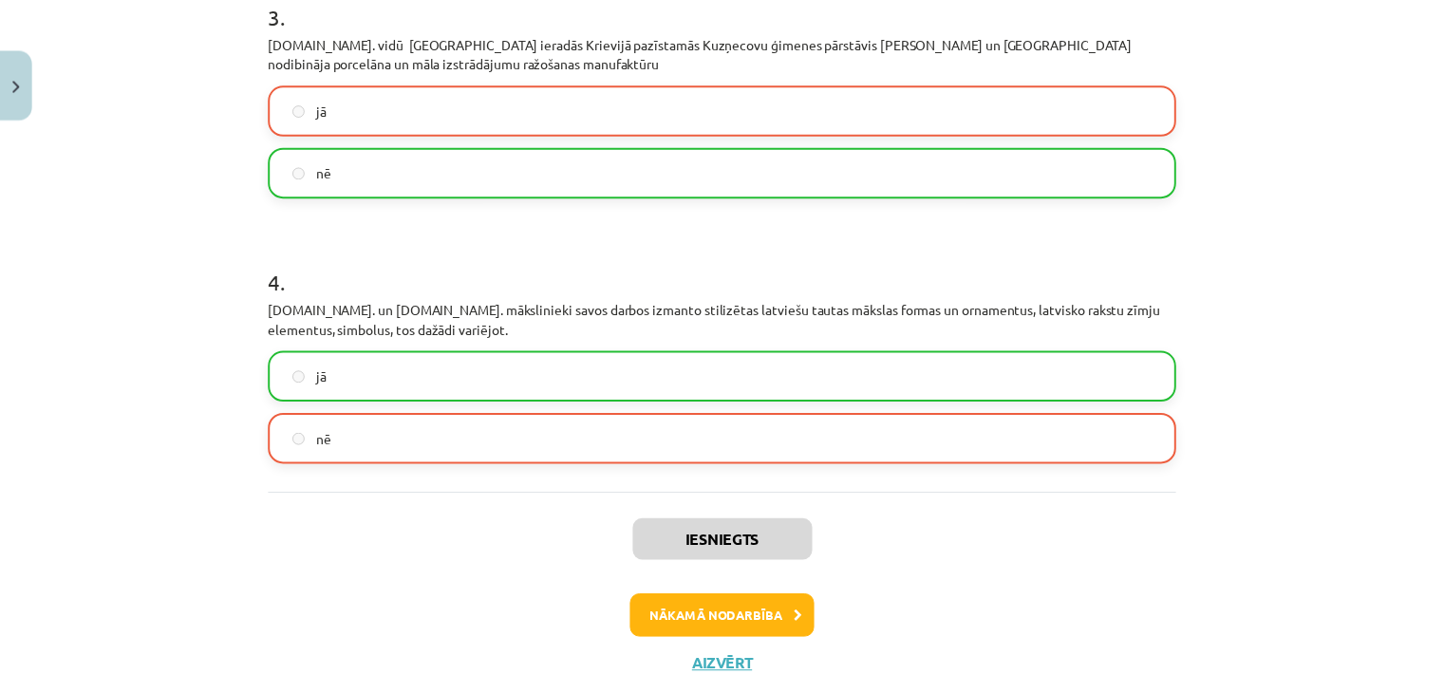
scroll to position [957, 0]
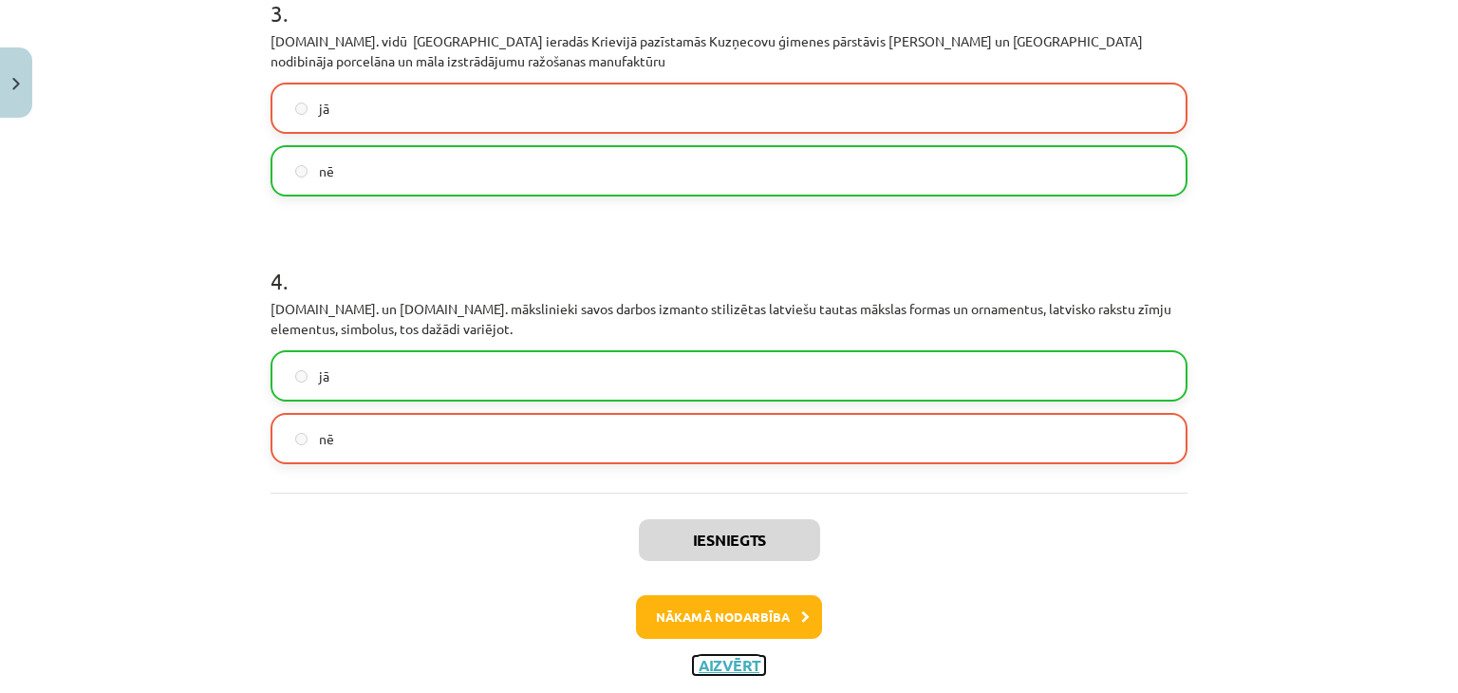
click at [726, 661] on button "Aizvērt" at bounding box center [729, 665] width 72 height 19
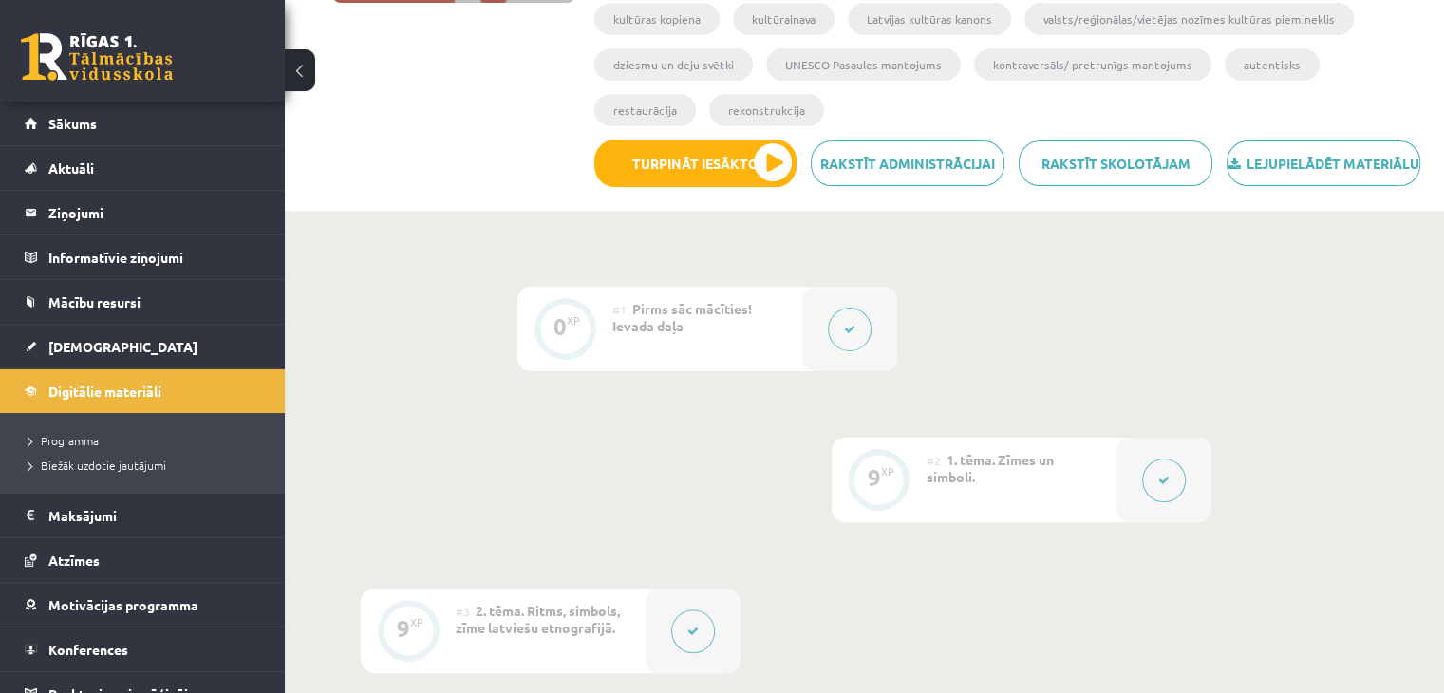
scroll to position [0, 0]
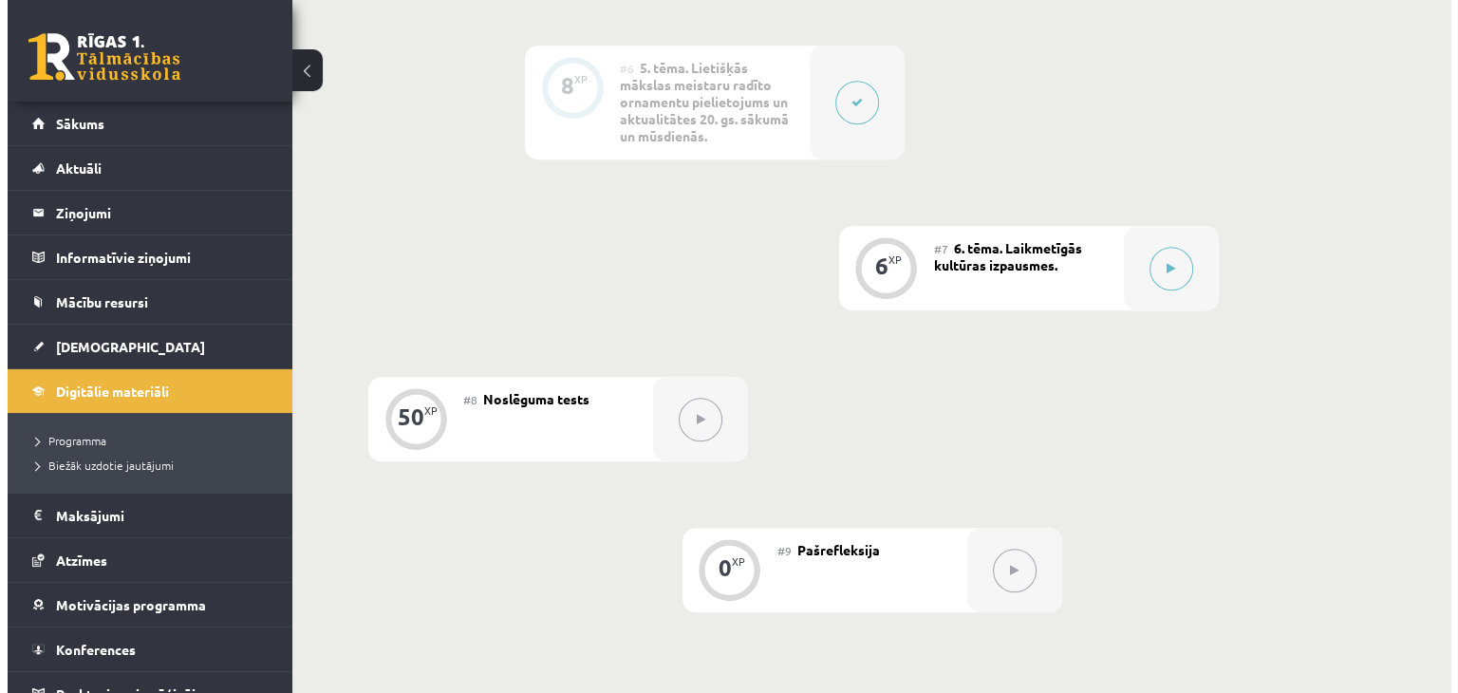
scroll to position [1380, 0]
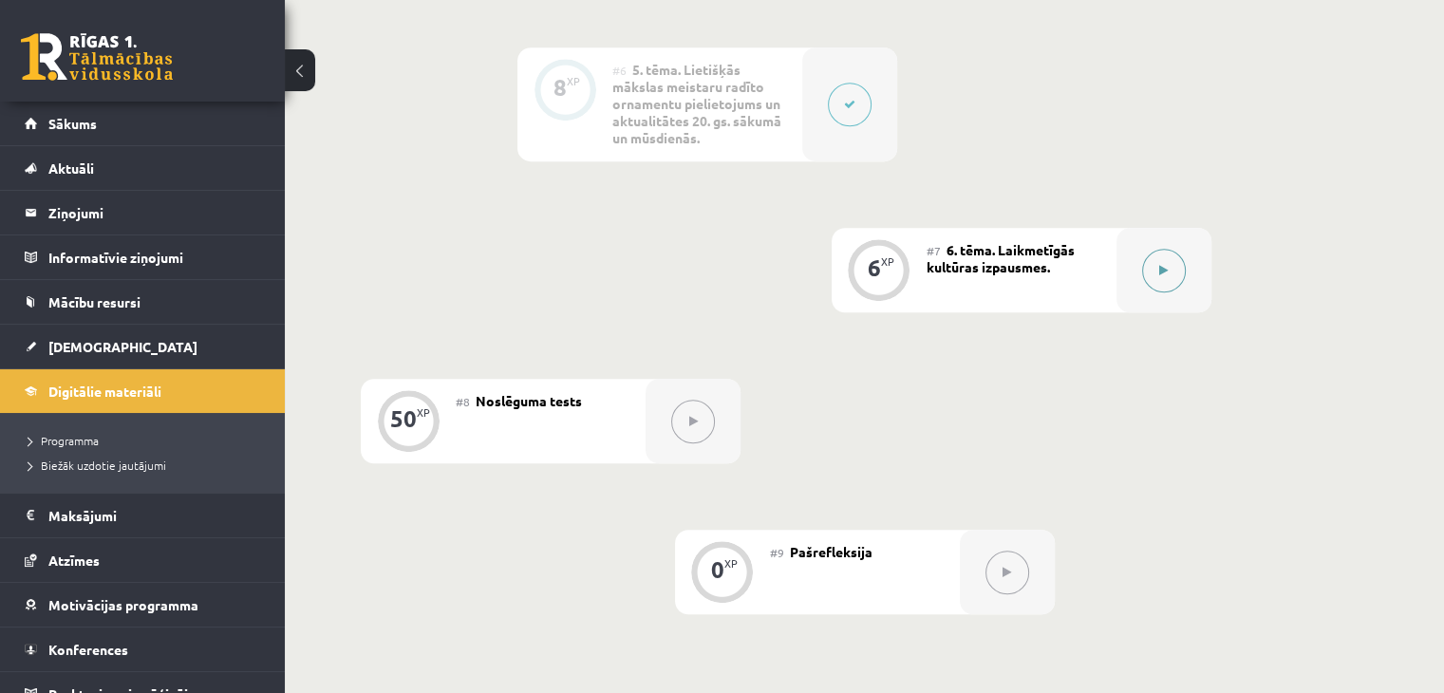
click at [1150, 278] on button at bounding box center [1164, 271] width 44 height 44
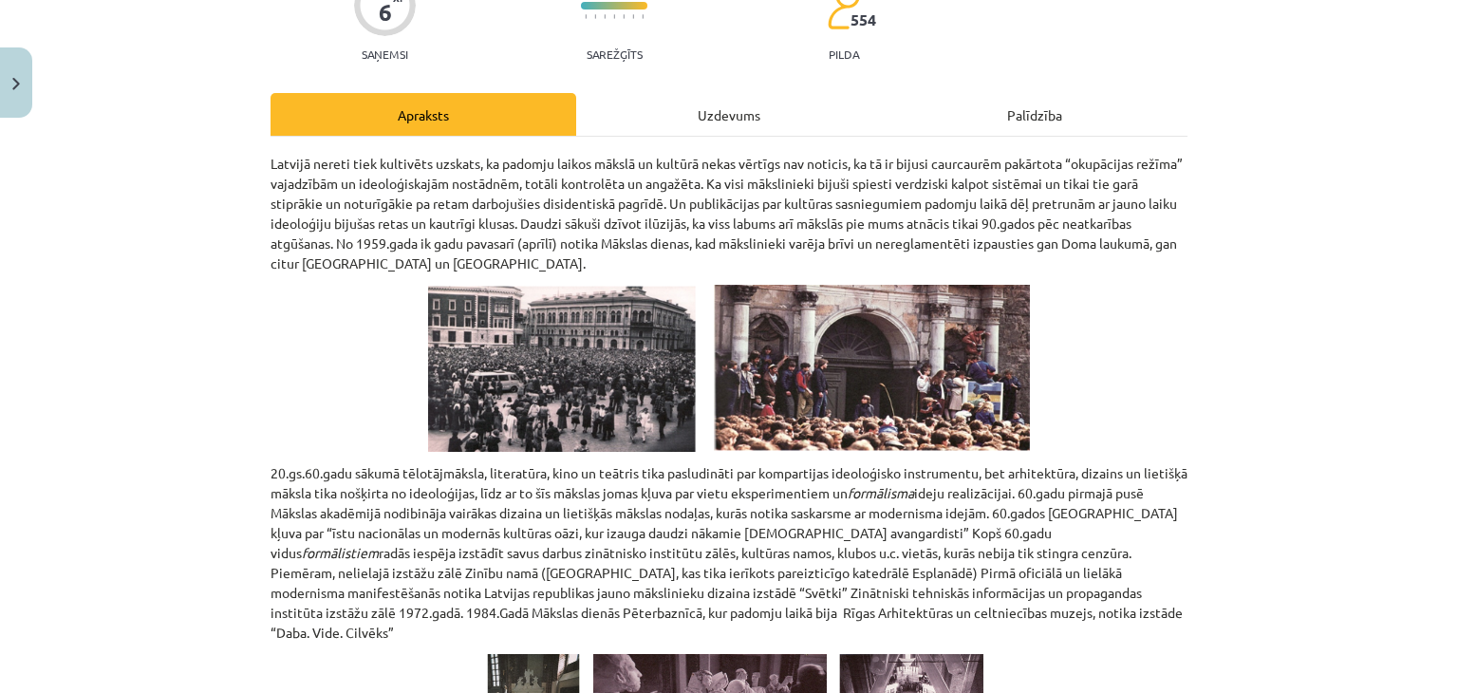
scroll to position [0, 0]
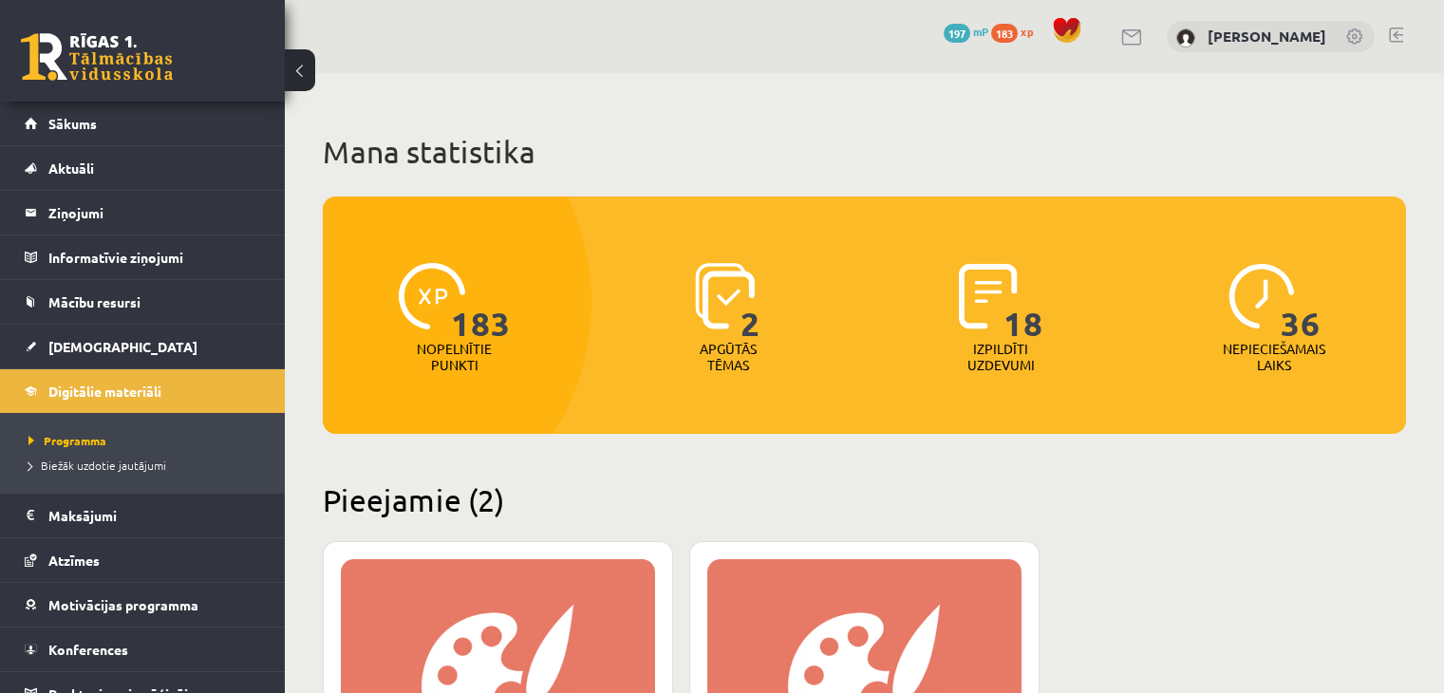
scroll to position [570, 0]
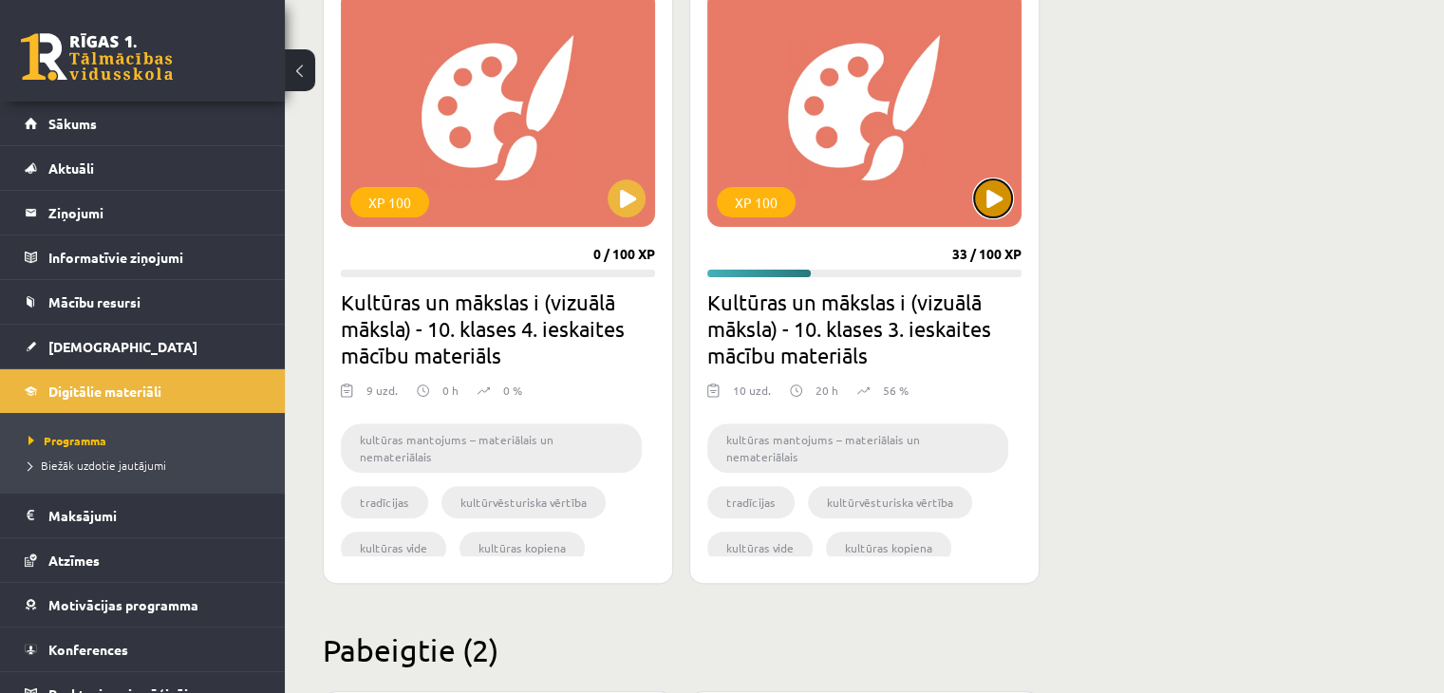
click at [991, 198] on button at bounding box center [993, 198] width 38 height 38
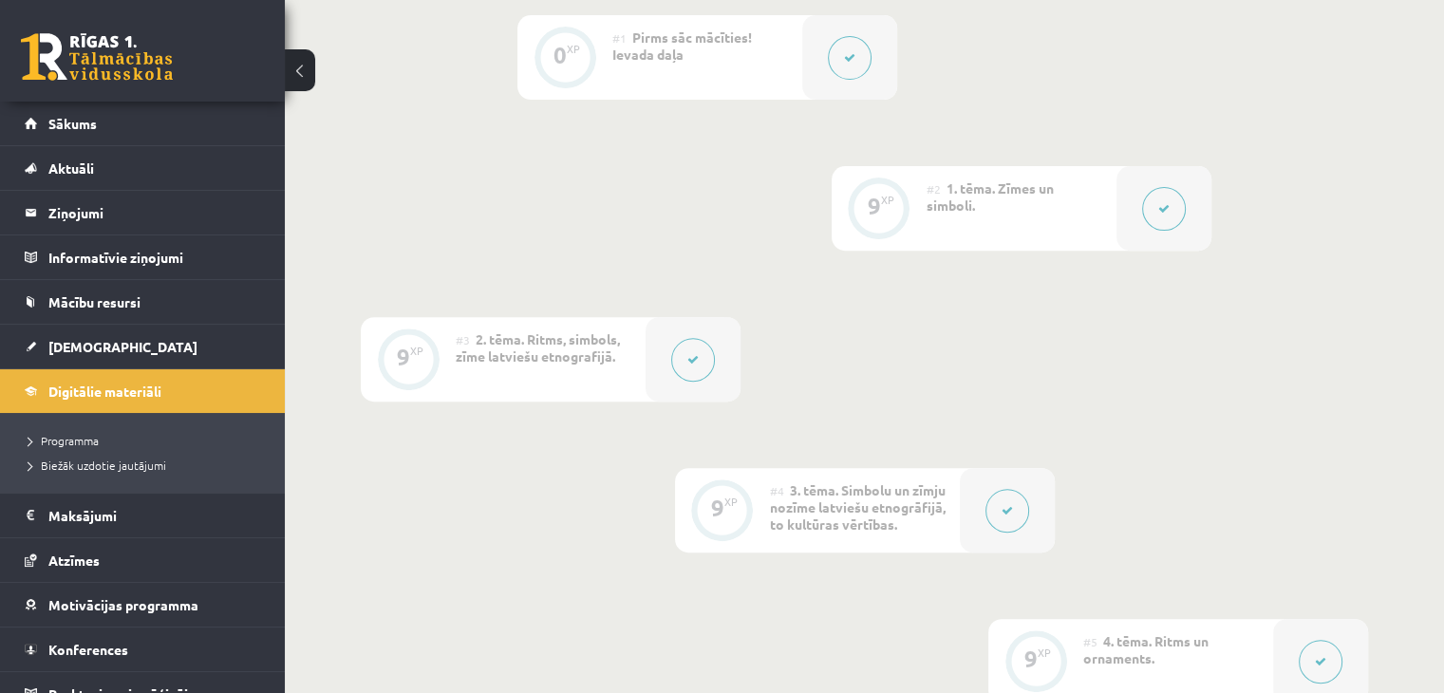
scroll to position [576, 0]
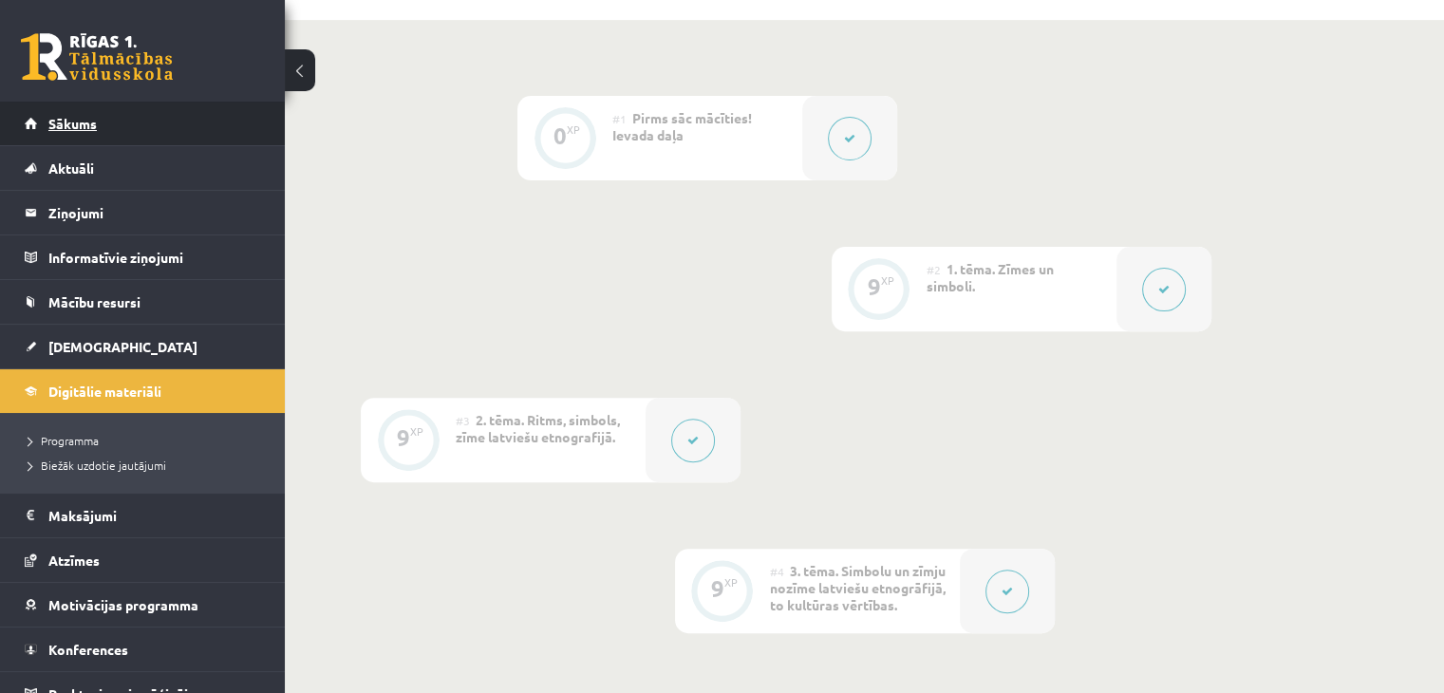
click at [129, 142] on link "Sākums" at bounding box center [143, 124] width 236 height 44
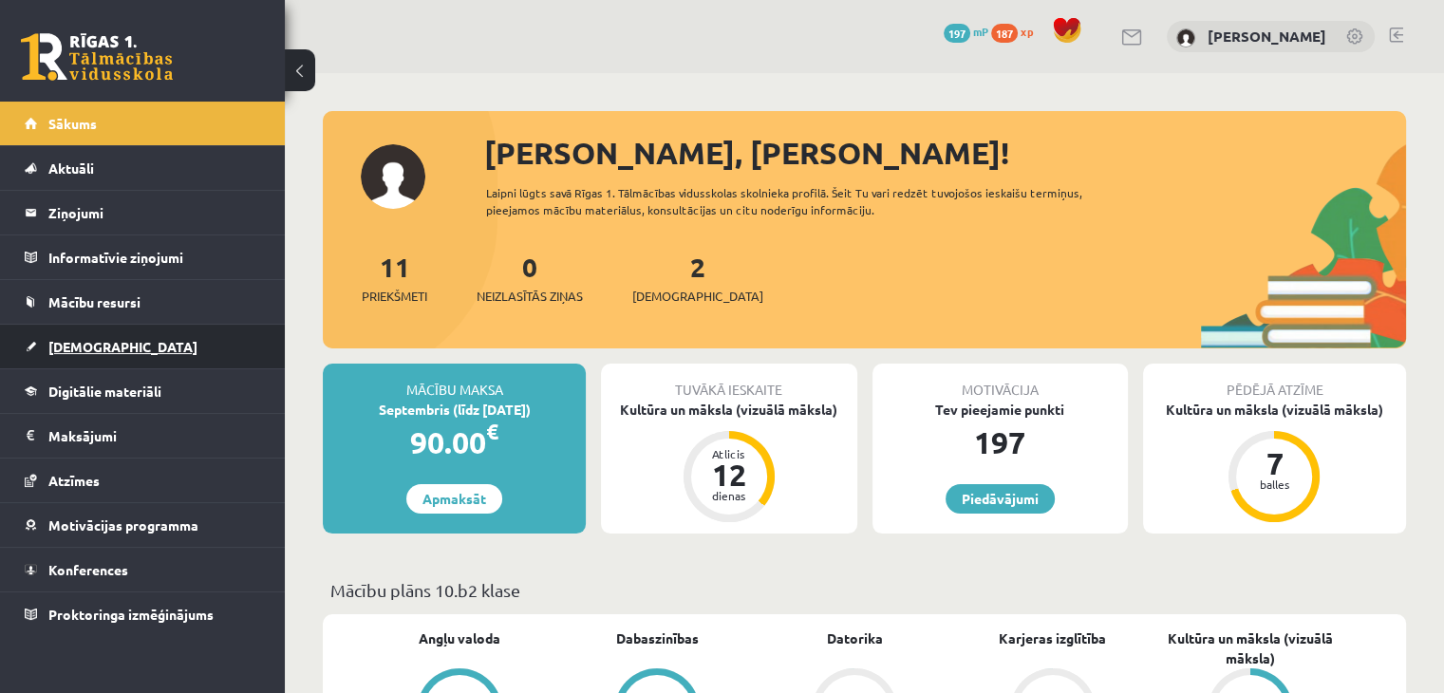
click at [160, 343] on link "[DEMOGRAPHIC_DATA]" at bounding box center [143, 347] width 236 height 44
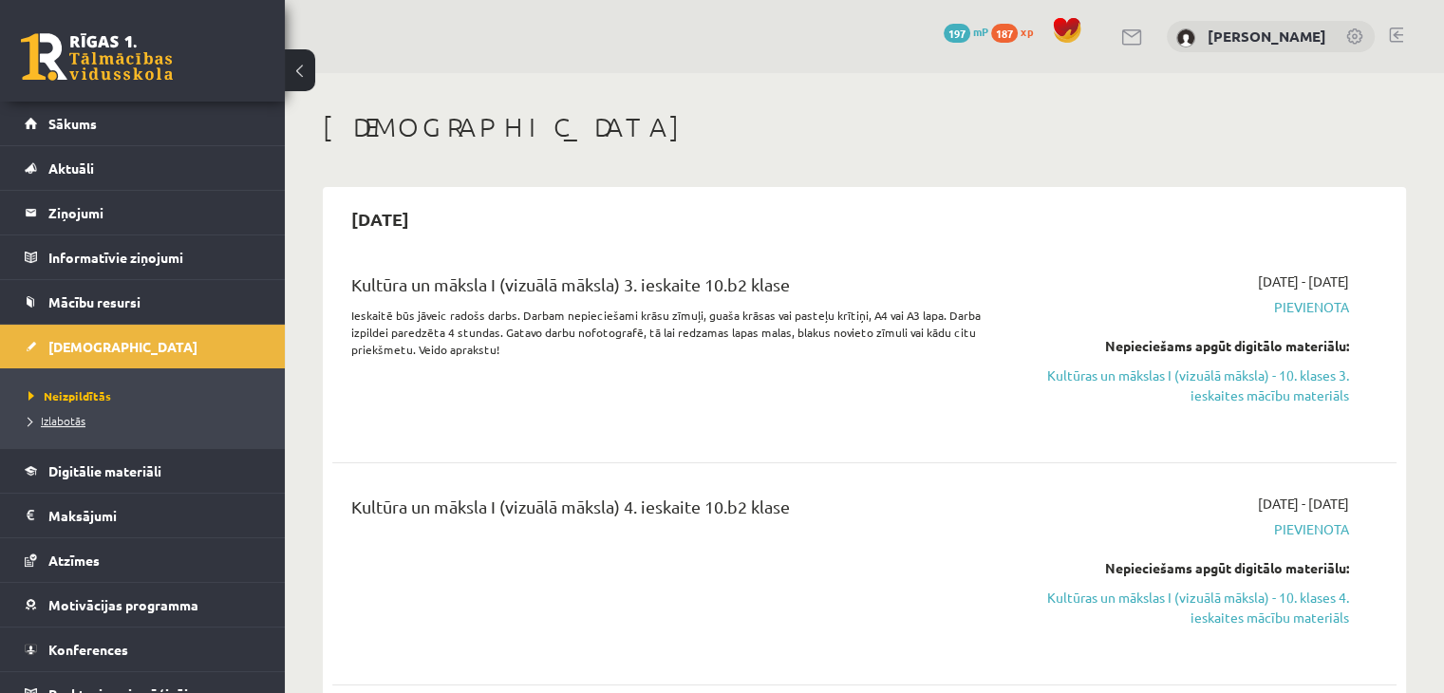
click at [67, 419] on span "Izlabotās" at bounding box center [56, 420] width 57 height 15
